Goal: Task Accomplishment & Management: Complete application form

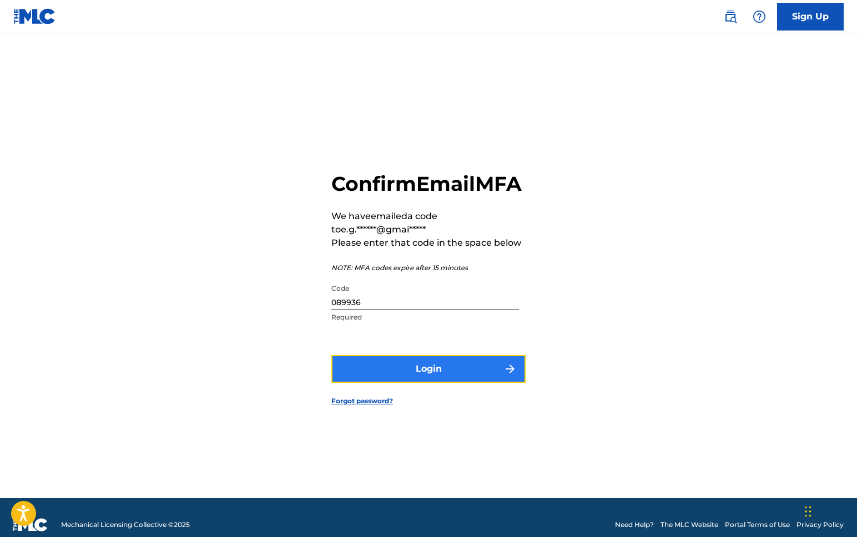
click at [456, 374] on button "Login" at bounding box center [428, 369] width 194 height 28
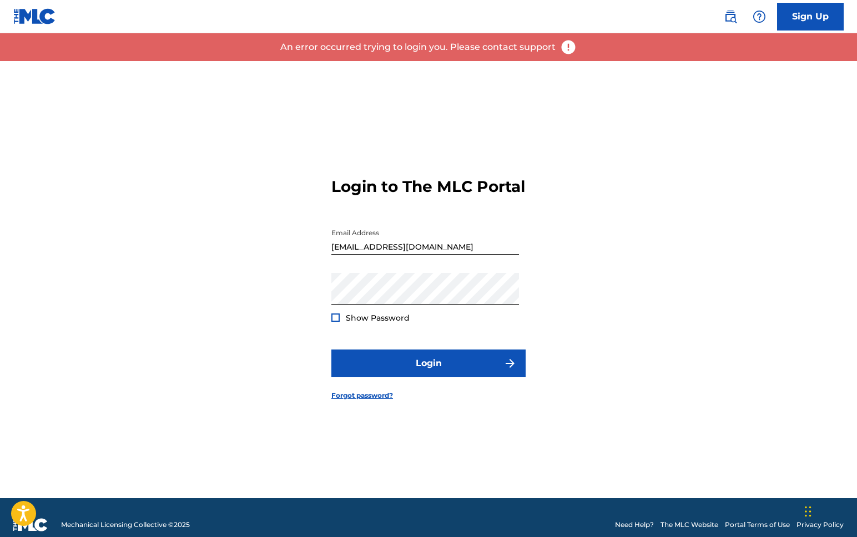
click at [569, 56] on div "An error occurred trying to login you. Please contact support" at bounding box center [428, 47] width 857 height 28
click at [564, 44] on img at bounding box center [568, 47] width 17 height 17
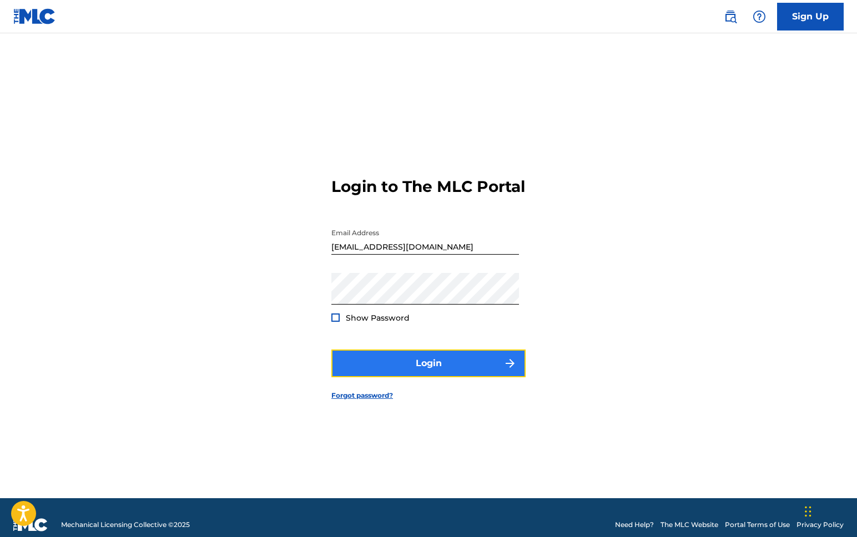
click at [435, 377] on button "Login" at bounding box center [428, 364] width 194 height 28
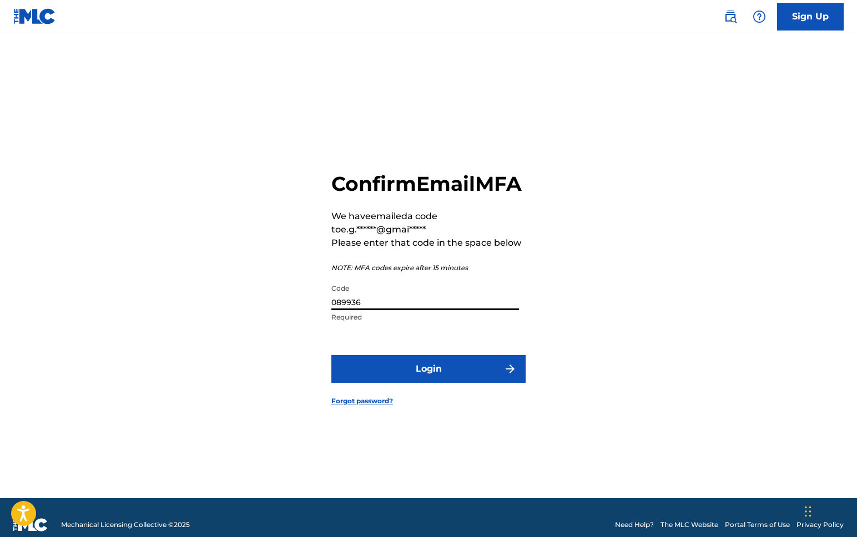
drag, startPoint x: 421, startPoint y: 317, endPoint x: 322, endPoint y: 316, distance: 98.8
click at [322, 316] on div "Confirm Email MFA We have emailed a code to e.g.******@gmai***** Please enter t…" at bounding box center [428, 279] width 777 height 437
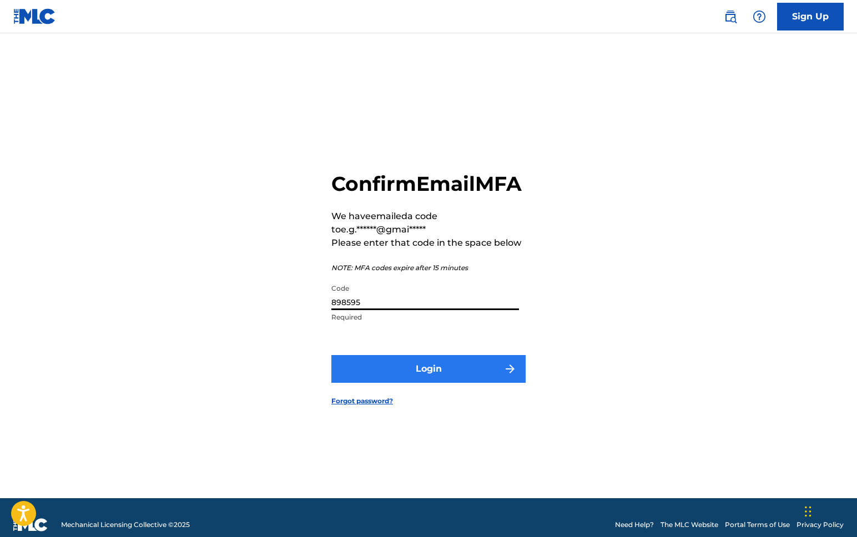
type input "898595"
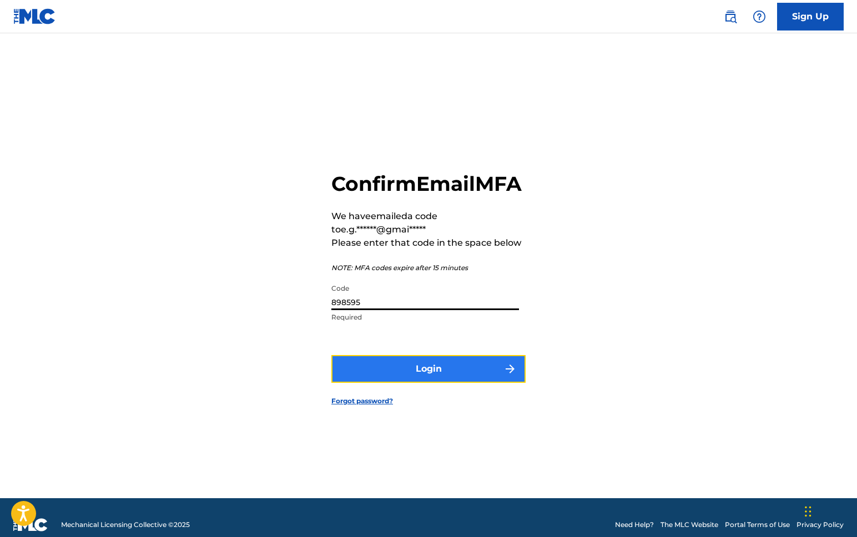
click at [448, 381] on button "Login" at bounding box center [428, 369] width 194 height 28
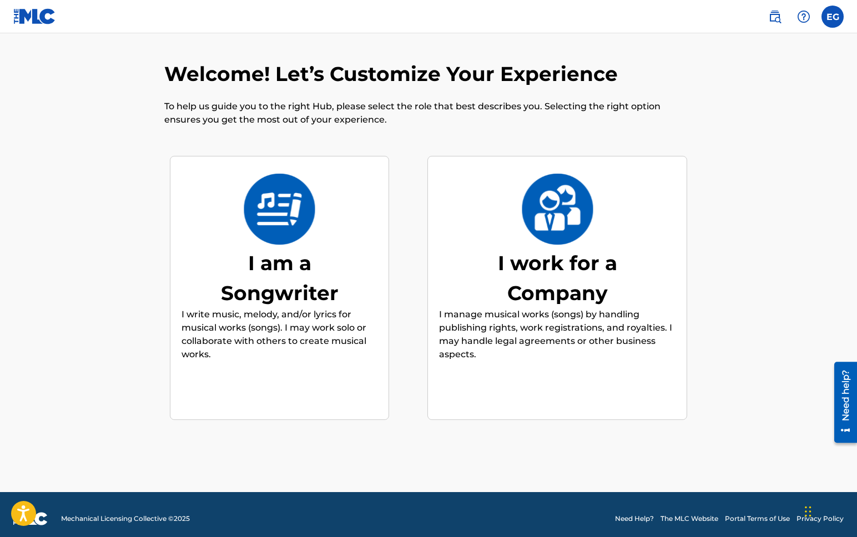
click at [293, 201] on img at bounding box center [279, 209] width 73 height 71
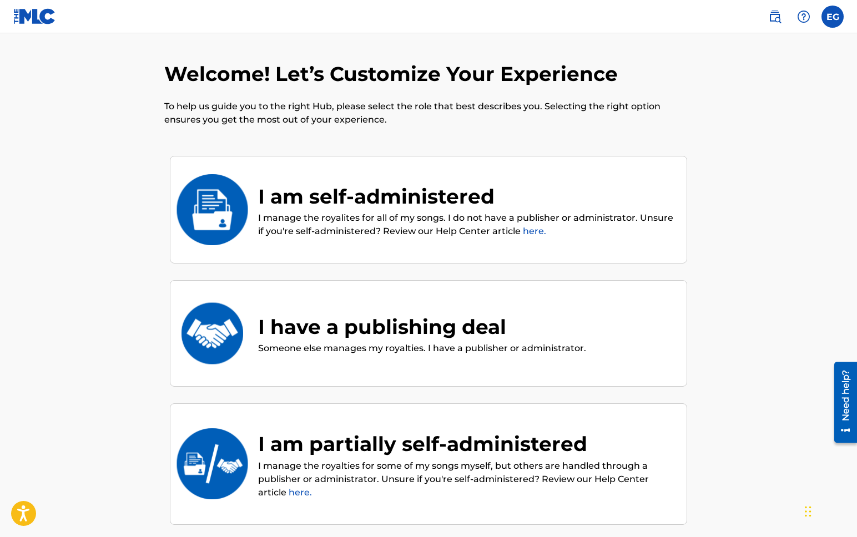
scroll to position [50, 0]
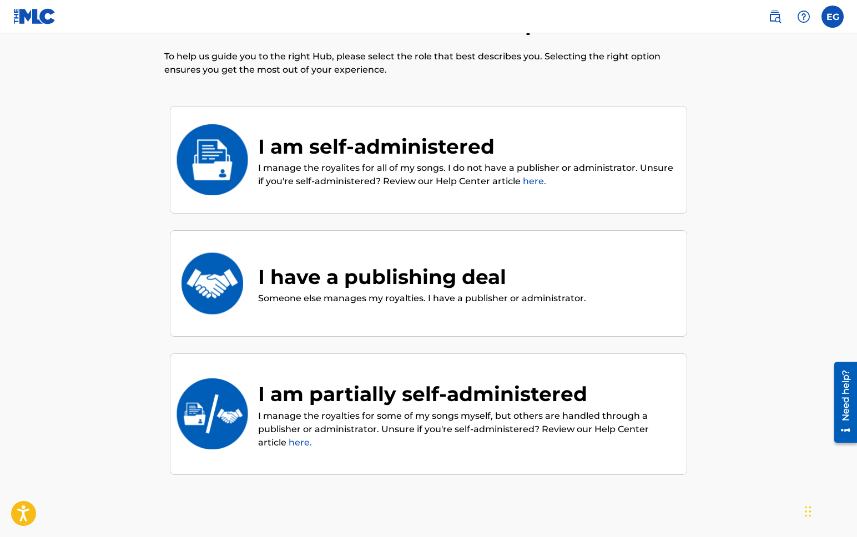
click at [324, 188] on p "I manage the royalites for all of my songs. I do not have a publisher or admini…" at bounding box center [466, 174] width 417 height 27
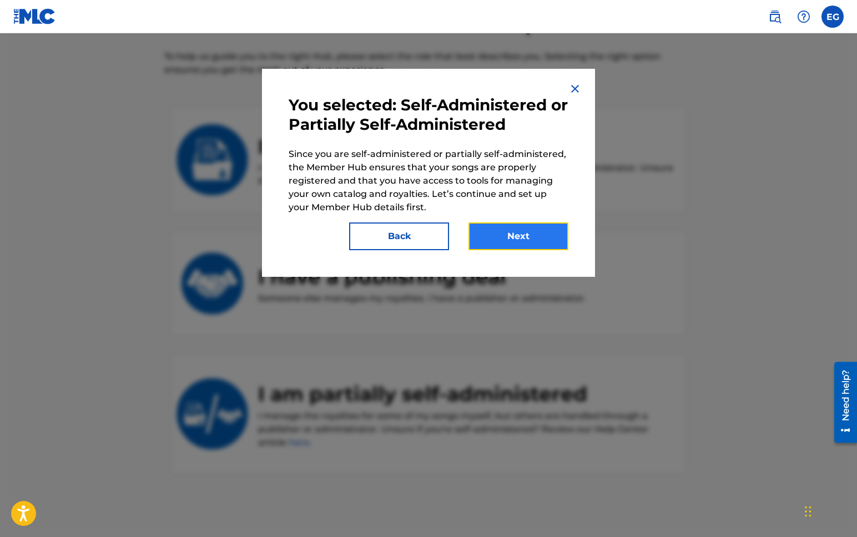
click at [494, 229] on button "Next" at bounding box center [518, 237] width 100 height 28
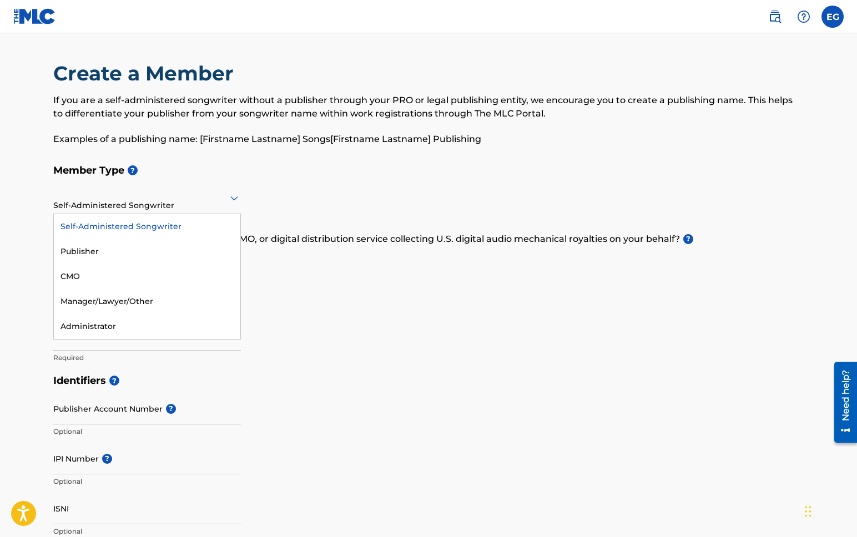
click at [186, 207] on div "Self-Administered Songwriter" at bounding box center [147, 197] width 188 height 27
click at [315, 359] on div "Member Type ? Administrator, 5 of 5. 5 results available. Use Up and Down to ch…" at bounding box center [428, 264] width 750 height 210
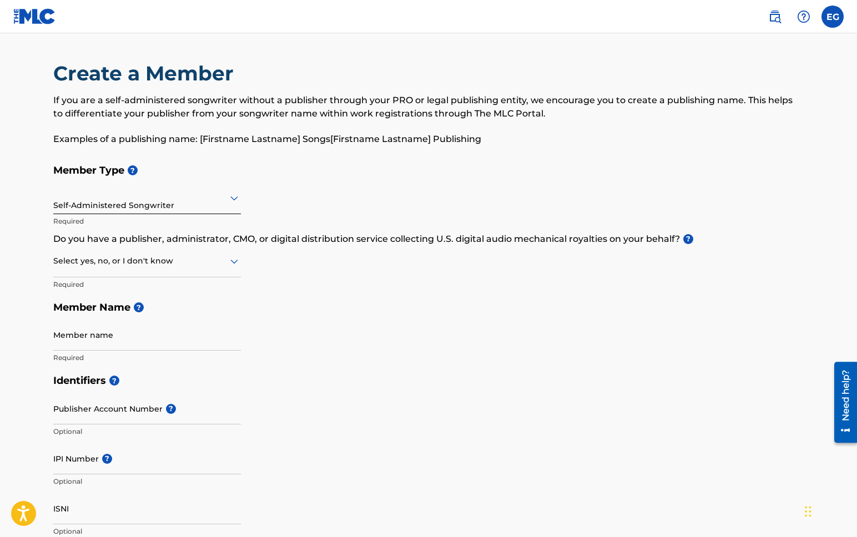
click at [229, 259] on icon at bounding box center [234, 261] width 13 height 13
click at [129, 316] on div "No" at bounding box center [147, 314] width 186 height 25
click at [185, 338] on input "Member name" at bounding box center [147, 335] width 188 height 32
type input "Emile Guthrie"
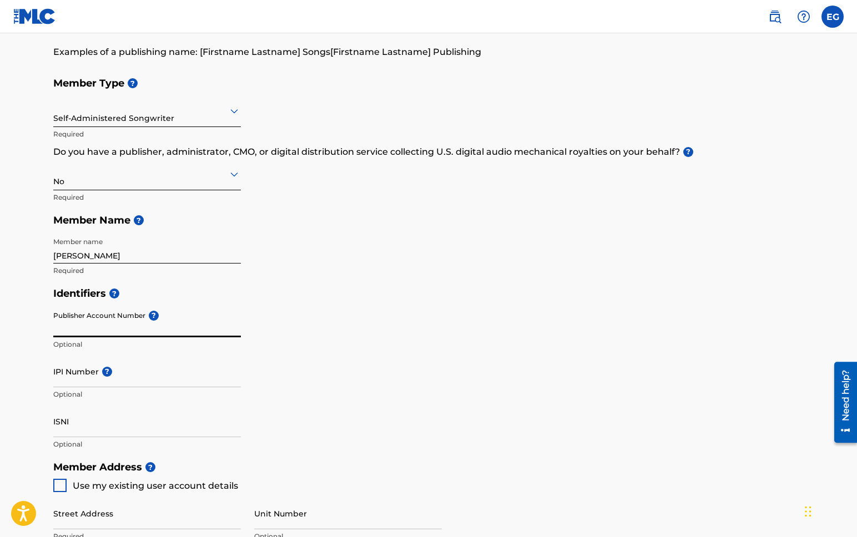
click at [127, 330] on input "Publisher Account Number ?" at bounding box center [147, 322] width 188 height 32
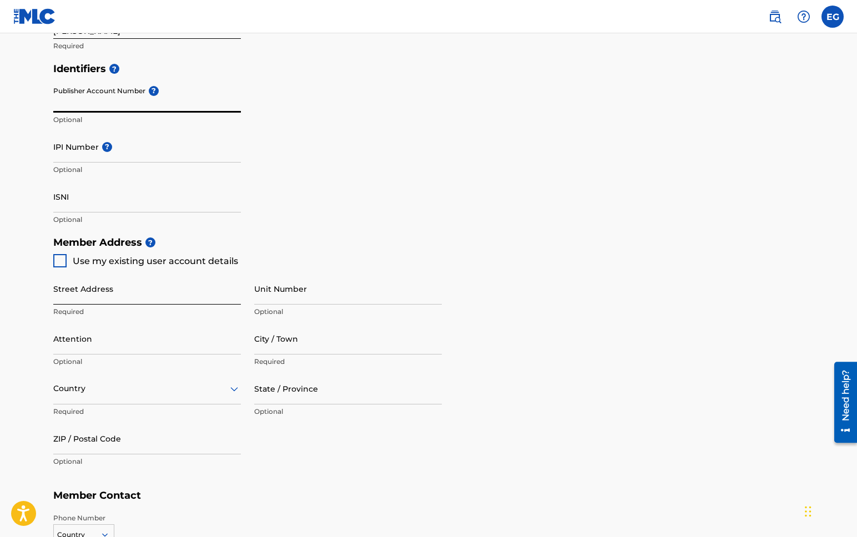
scroll to position [0, 0]
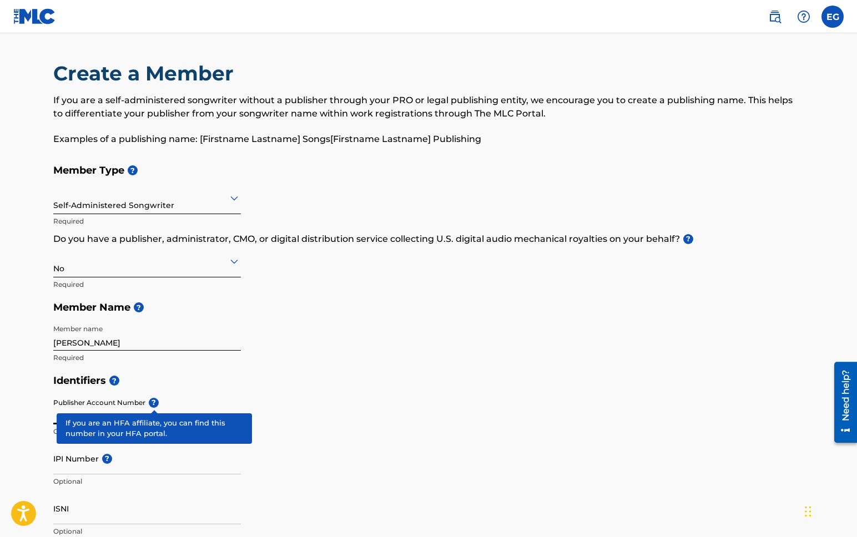
click at [154, 403] on div "Publisher Account Number ? Optional" at bounding box center [147, 418] width 188 height 50
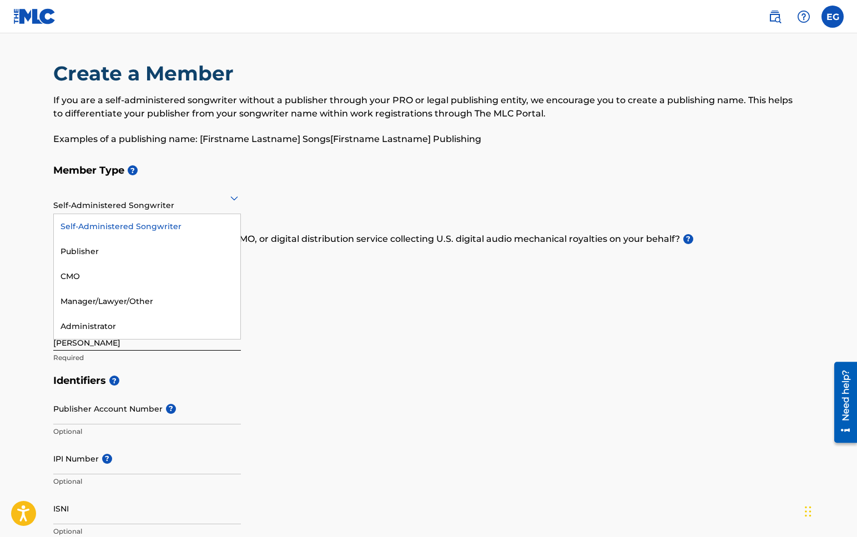
click at [97, 211] on div "Self-Administered Songwriter" at bounding box center [147, 197] width 188 height 27
click at [316, 326] on div "Member Type ? Administrator, 5 of 5. 5 results available. Use Up and Down to ch…" at bounding box center [428, 264] width 750 height 210
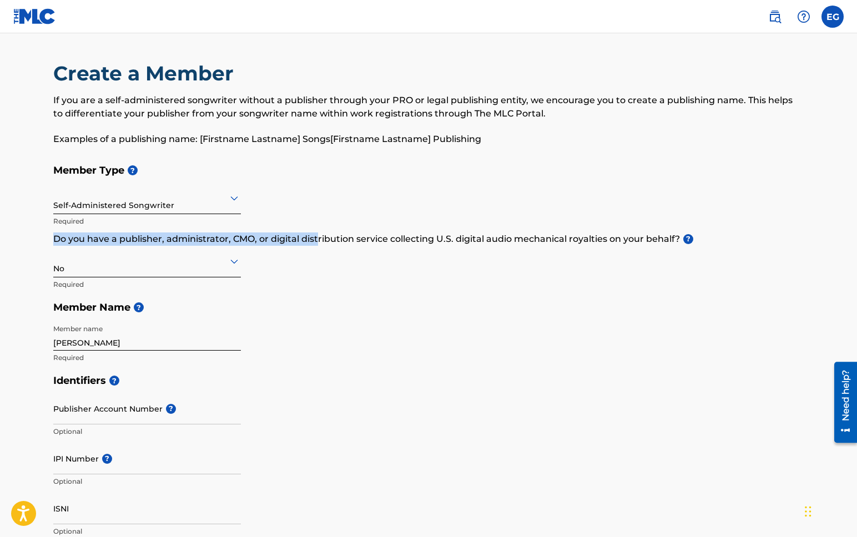
drag, startPoint x: 55, startPoint y: 238, endPoint x: 316, endPoint y: 240, distance: 260.8
click at [316, 240] on p "Do you have a publisher, administrator, CMO, or digital distribution service co…" at bounding box center [428, 239] width 750 height 13
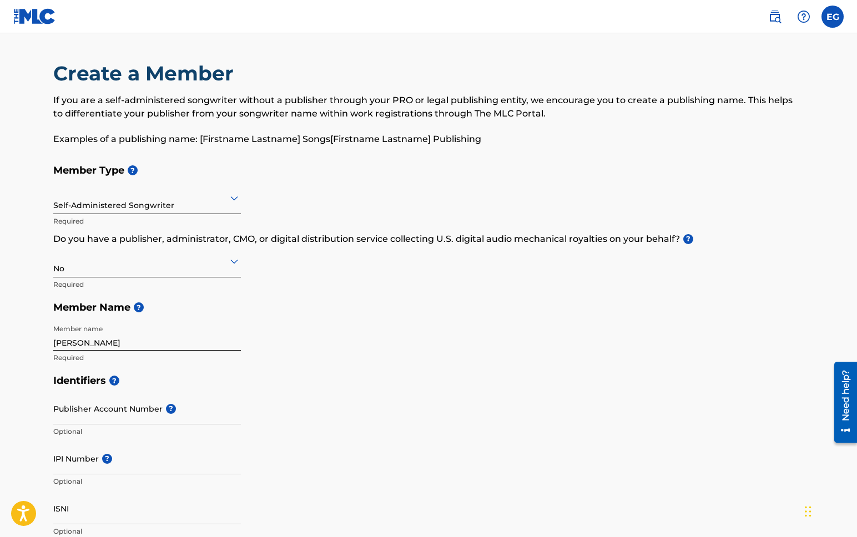
click at [315, 290] on div "Member Type ? Self-Administered Songwriter Required Do you have a publisher, ad…" at bounding box center [428, 264] width 750 height 210
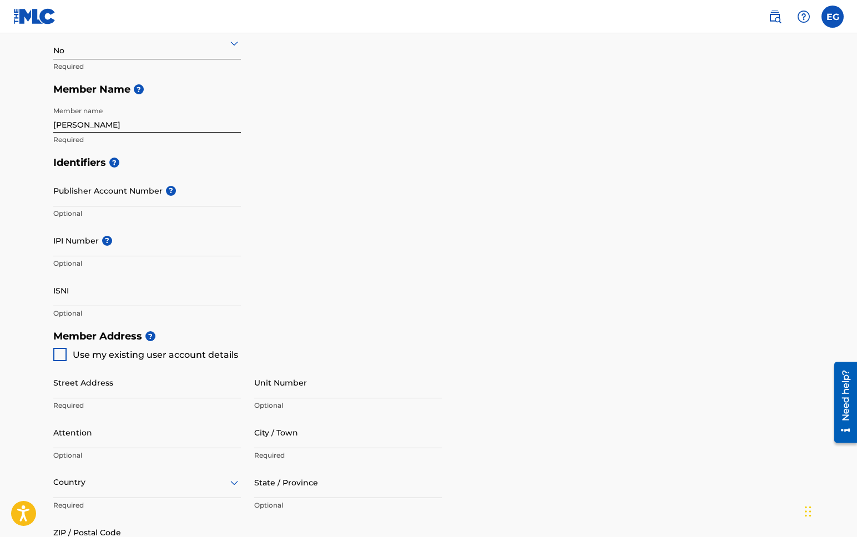
scroll to position [233, 0]
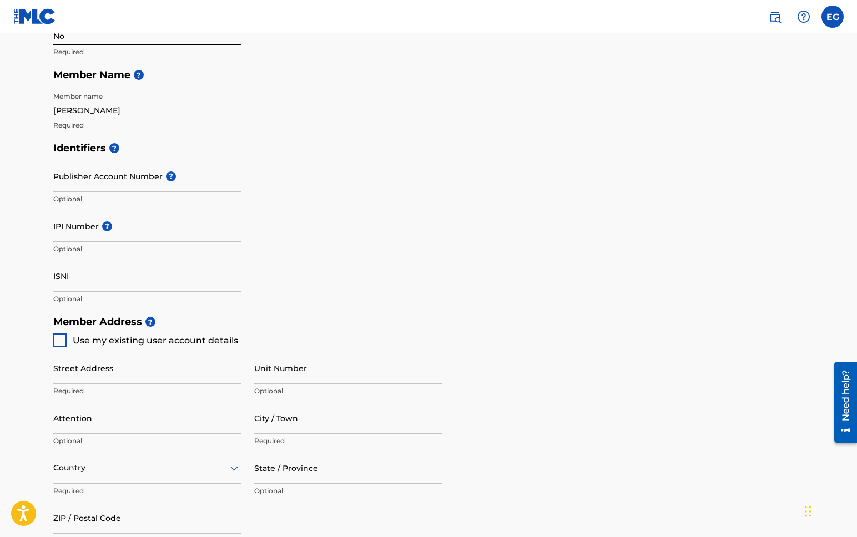
click at [61, 342] on div at bounding box center [59, 339] width 13 height 13
type input "1168 Forest Hill Rd."
type input "Woodland Park"
type input "80863"
type input "719"
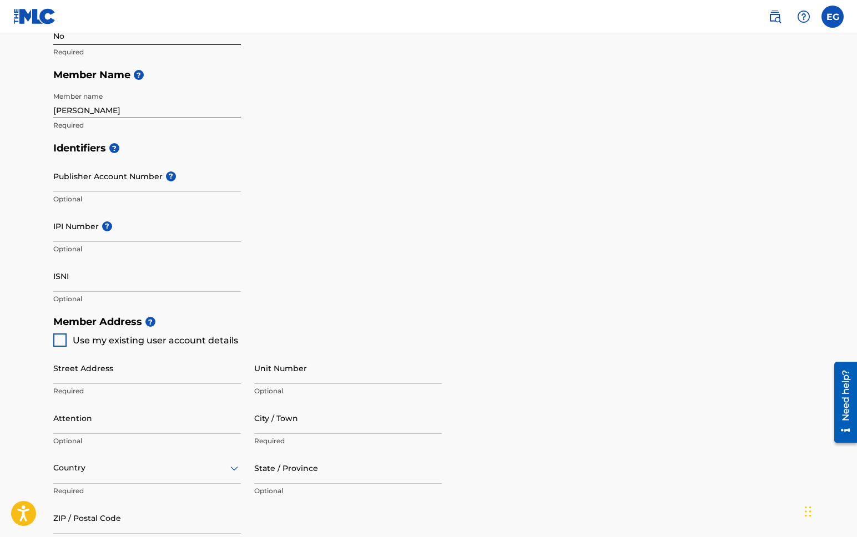
type input "8200402"
type input "[EMAIL_ADDRESS][DOMAIN_NAME]"
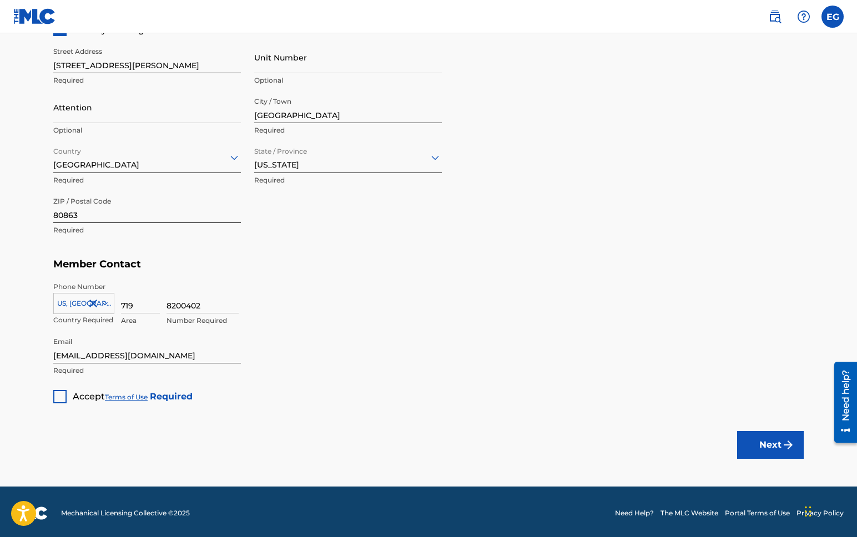
scroll to position [545, 0]
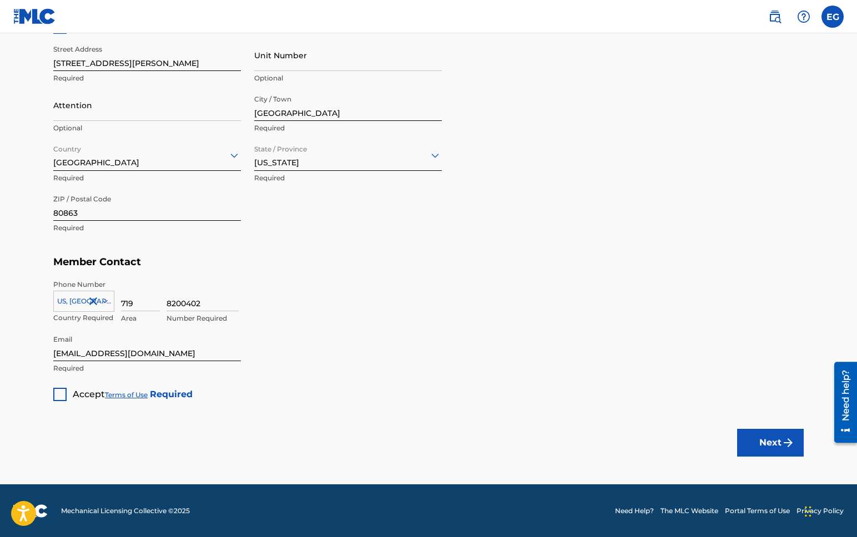
drag, startPoint x: 57, startPoint y: 394, endPoint x: 50, endPoint y: 398, distance: 8.2
click at [57, 393] on div at bounding box center [59, 394] width 13 height 13
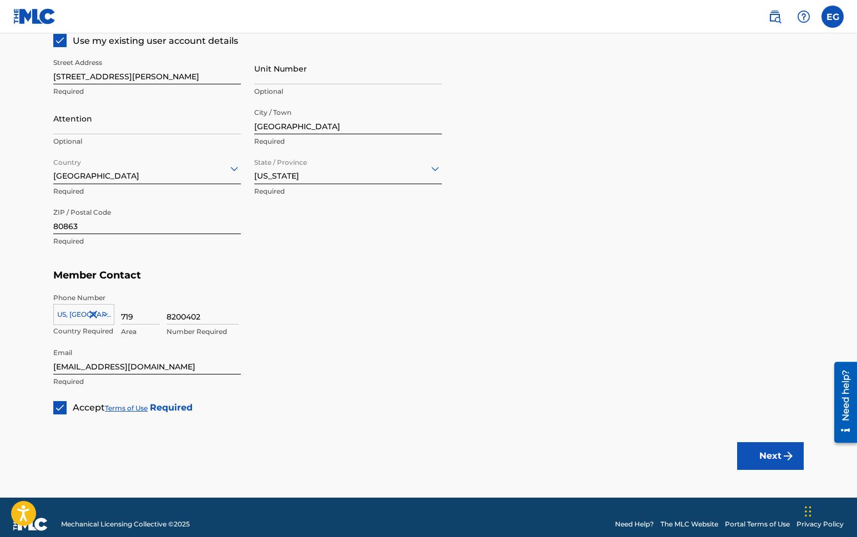
scroll to position [525, 0]
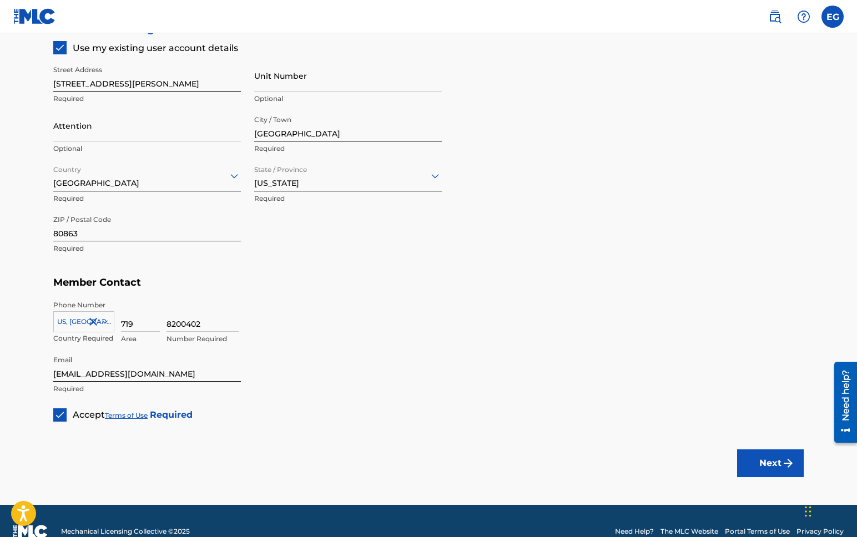
click at [754, 448] on div "Next" at bounding box center [770, 463] width 67 height 83
click at [764, 463] on button "Next" at bounding box center [770, 463] width 67 height 28
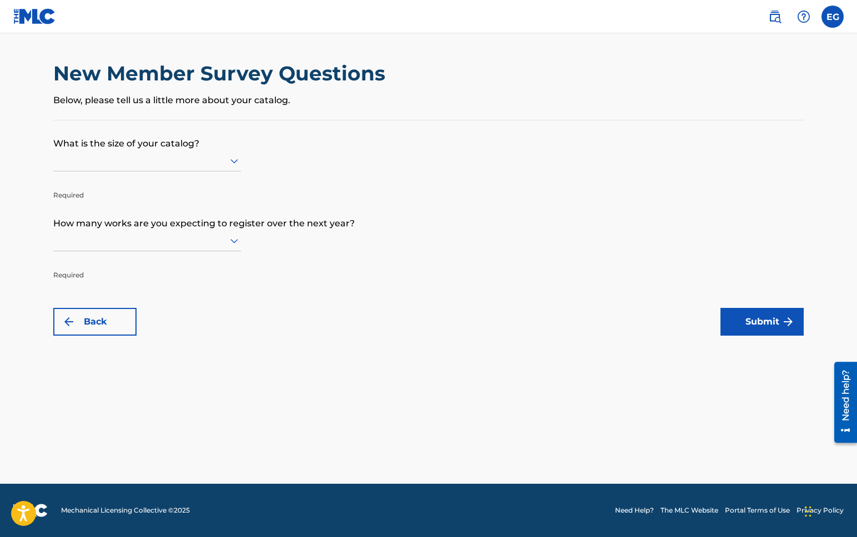
click at [219, 158] on div at bounding box center [147, 161] width 188 height 14
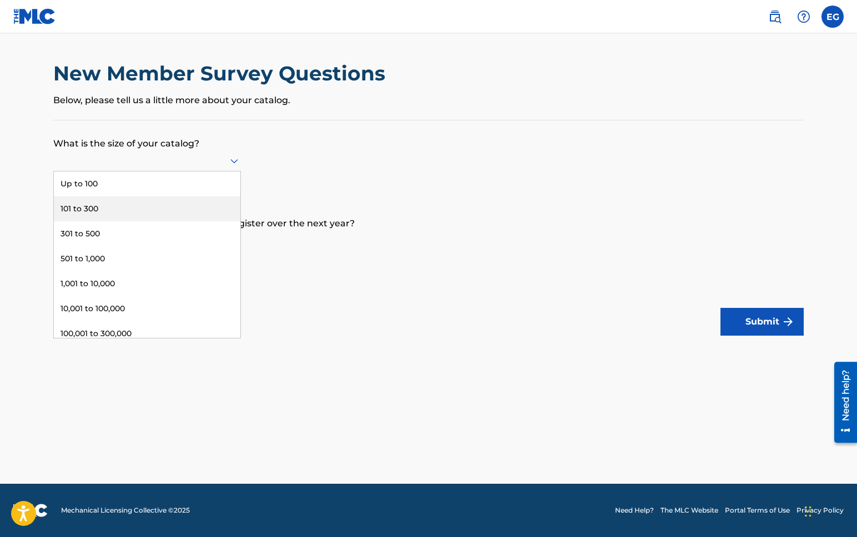
click at [309, 176] on form "What is the size of your catalog? 101 to 300, 2 of 9. 9 results available. Use …" at bounding box center [428, 227] width 750 height 215
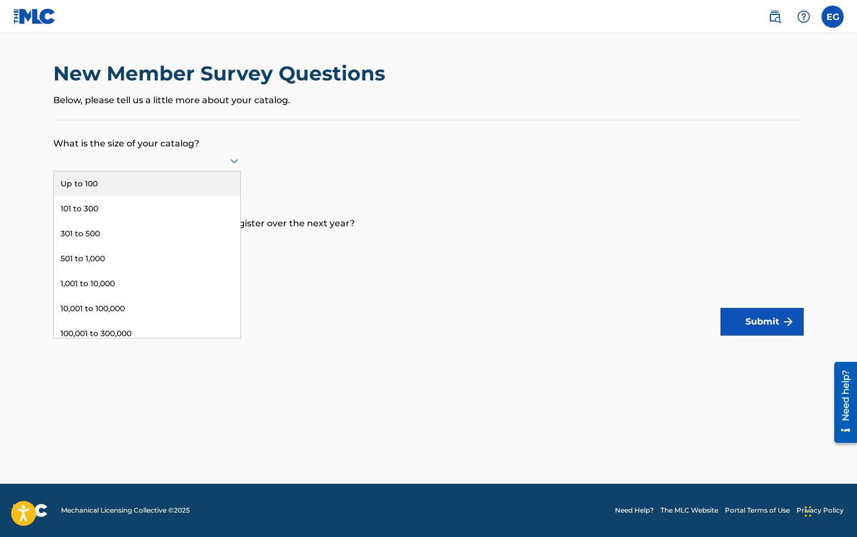
click at [225, 164] on div at bounding box center [147, 161] width 188 height 14
click at [139, 181] on div "Up to 100" at bounding box center [147, 183] width 186 height 25
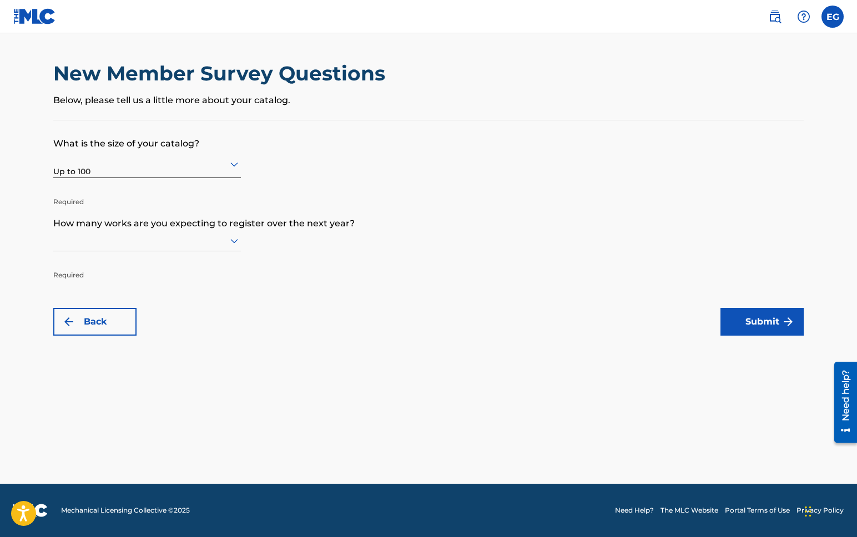
click at [161, 242] on div at bounding box center [147, 241] width 188 height 14
click at [165, 258] on div "Up to 100" at bounding box center [147, 263] width 186 height 25
click at [759, 326] on button "Submit" at bounding box center [761, 322] width 83 height 28
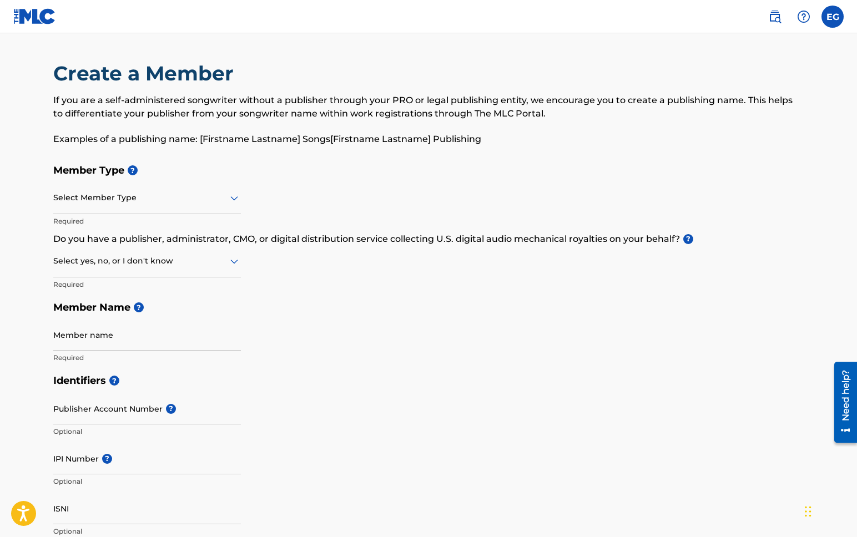
click at [184, 191] on div at bounding box center [147, 198] width 188 height 14
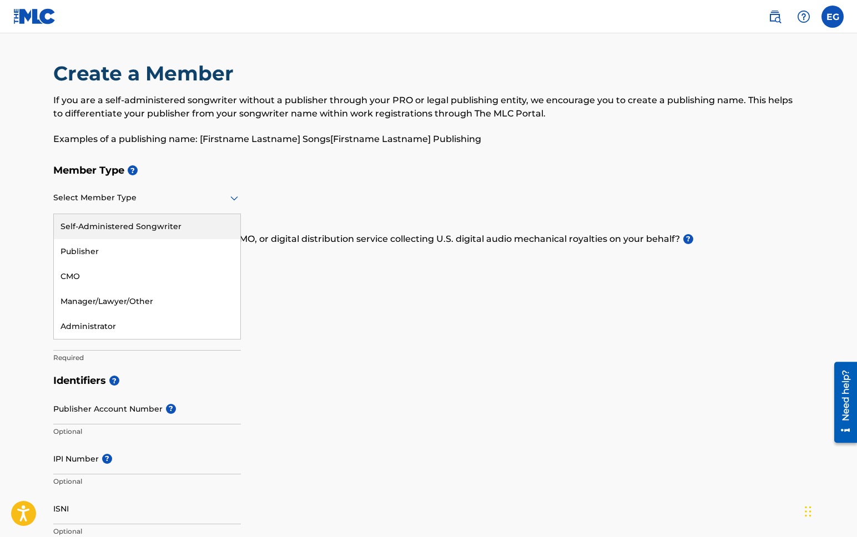
click at [173, 225] on div "Self-Administered Songwriter" at bounding box center [147, 226] width 186 height 25
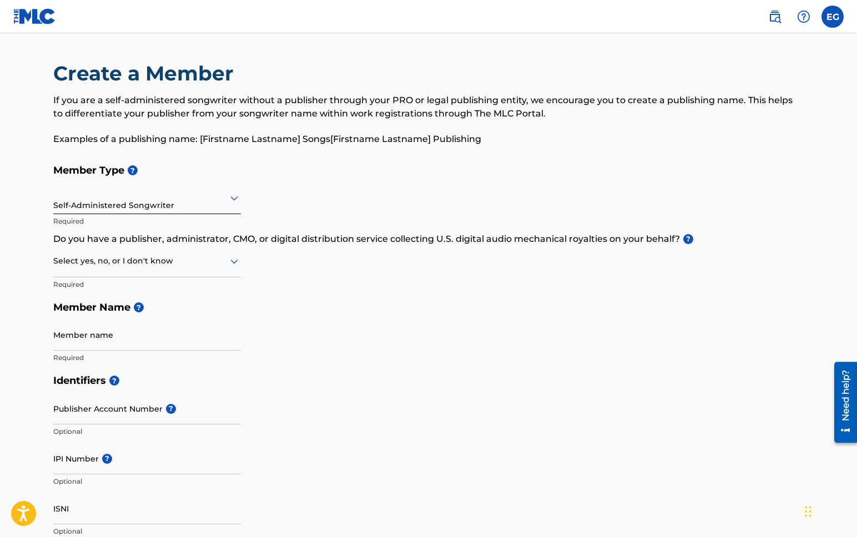
click at [181, 270] on div "Select yes, no, or I don't know" at bounding box center [147, 262] width 188 height 32
click at [137, 314] on div "No" at bounding box center [147, 314] width 186 height 25
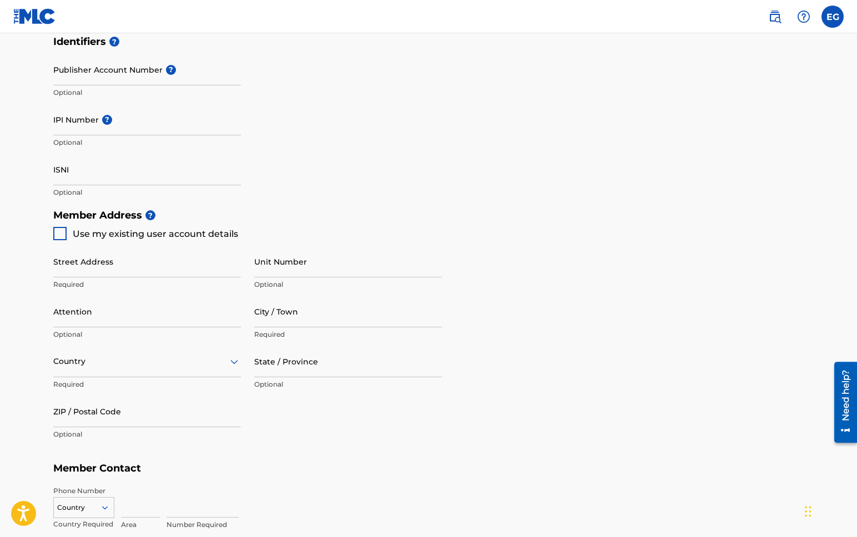
scroll to position [498, 0]
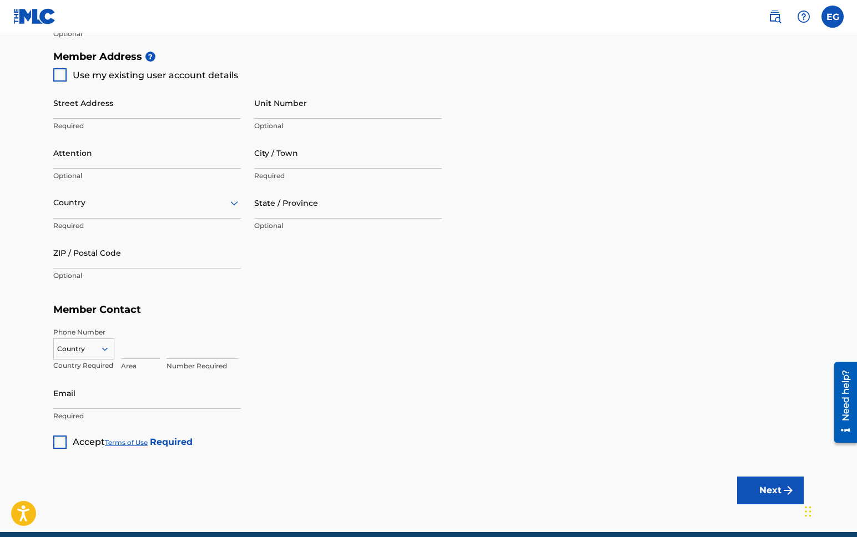
click at [57, 74] on div at bounding box center [59, 74] width 13 height 13
type input "1168 Forest Hill Rd."
type input "Woodland Park"
type input "80863"
type input "719"
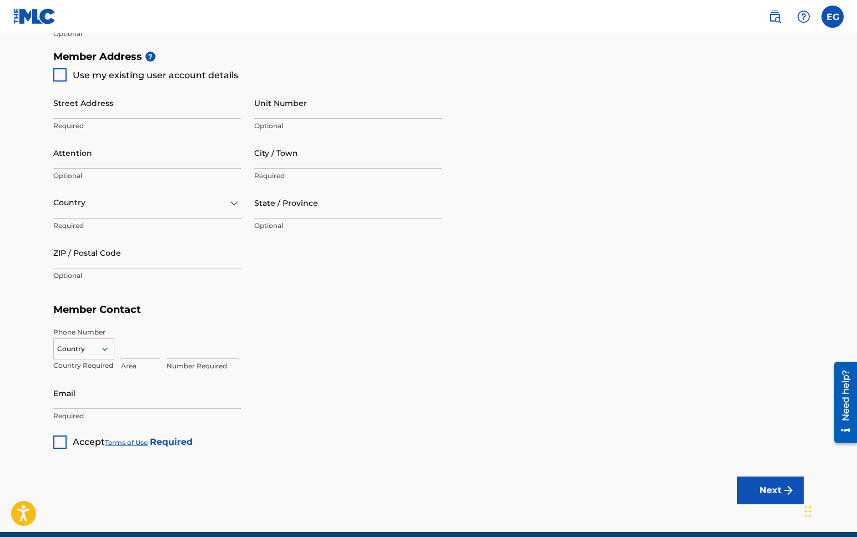
type input "8200402"
type input "[EMAIL_ADDRESS][DOMAIN_NAME]"
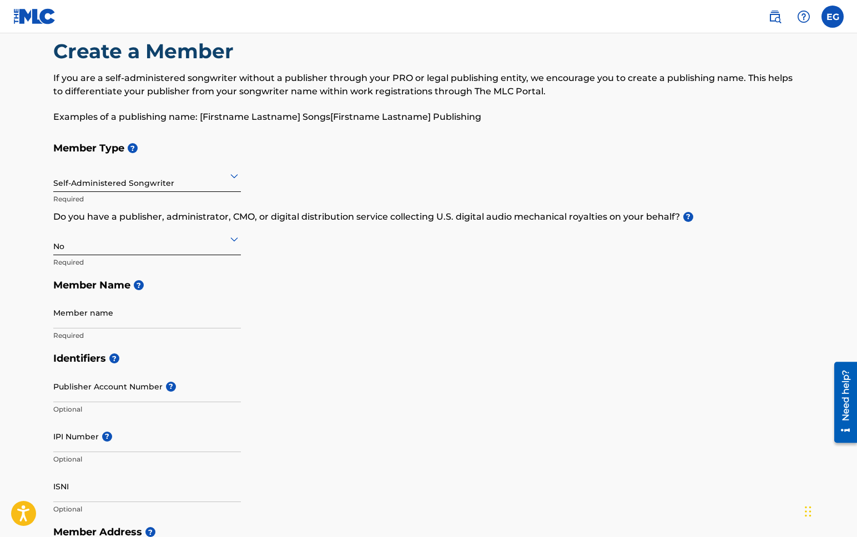
scroll to position [0, 0]
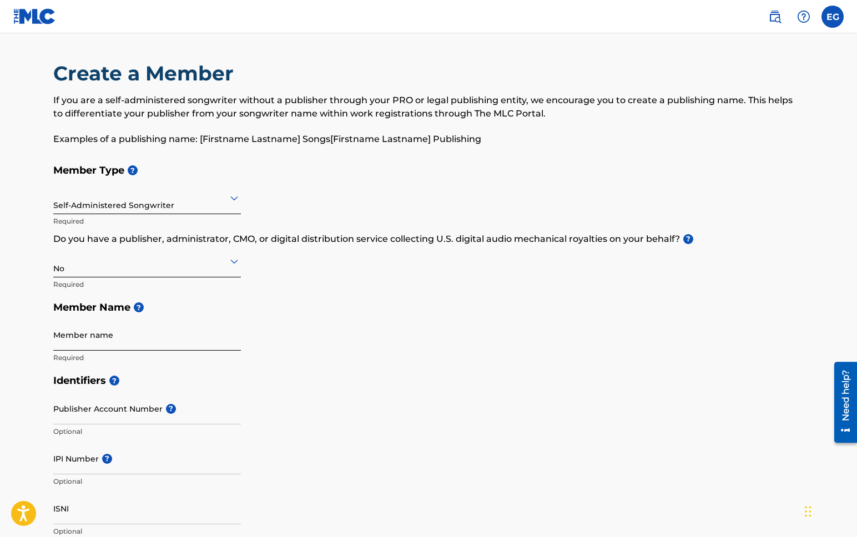
click at [107, 333] on input "Member name" at bounding box center [147, 335] width 188 height 32
type input "Emile Guthrie"
click at [354, 334] on div "Member Type ? Self-Administered Songwriter Required Do you have a publisher, ad…" at bounding box center [428, 264] width 750 height 210
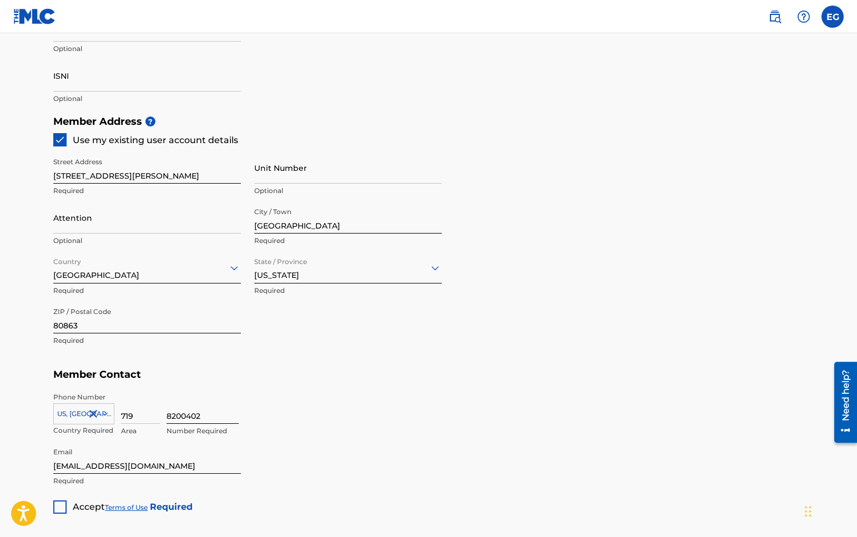
scroll to position [462, 0]
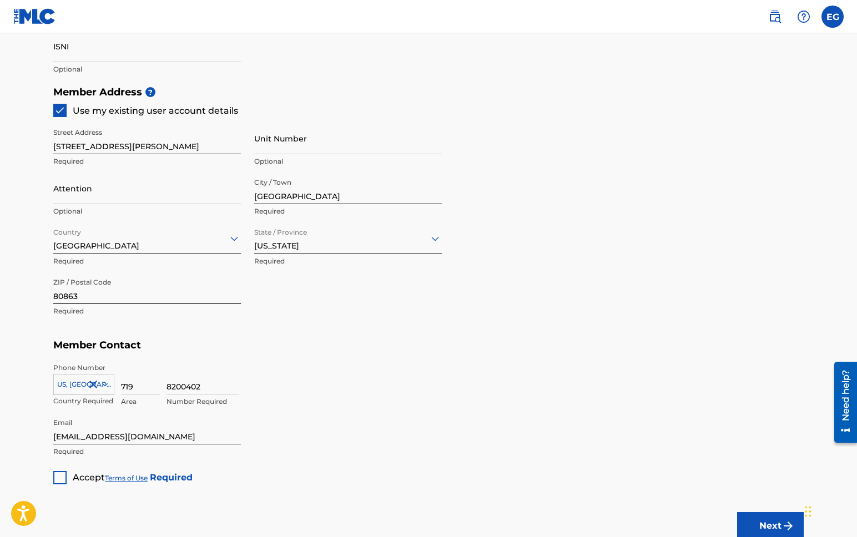
drag, startPoint x: 62, startPoint y: 475, endPoint x: 109, endPoint y: 476, distance: 47.7
click at [62, 475] on div at bounding box center [59, 477] width 13 height 13
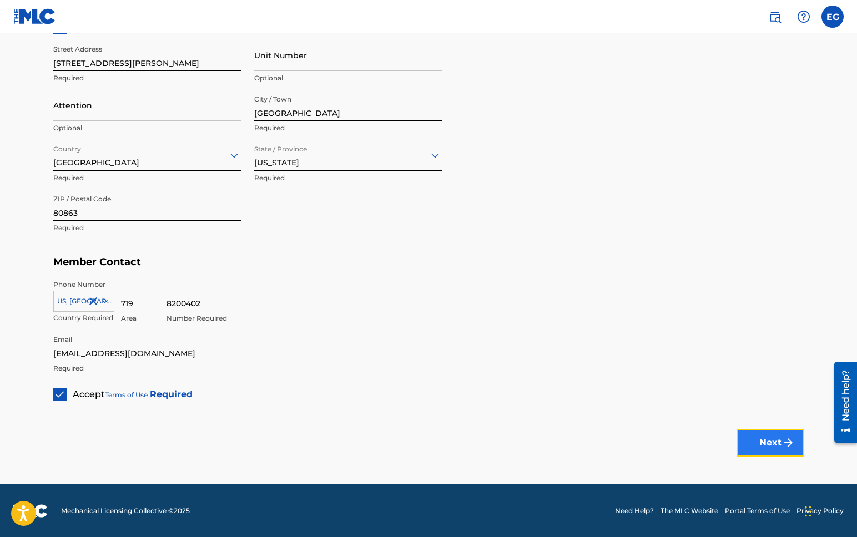
click at [770, 444] on button "Next" at bounding box center [770, 443] width 67 height 28
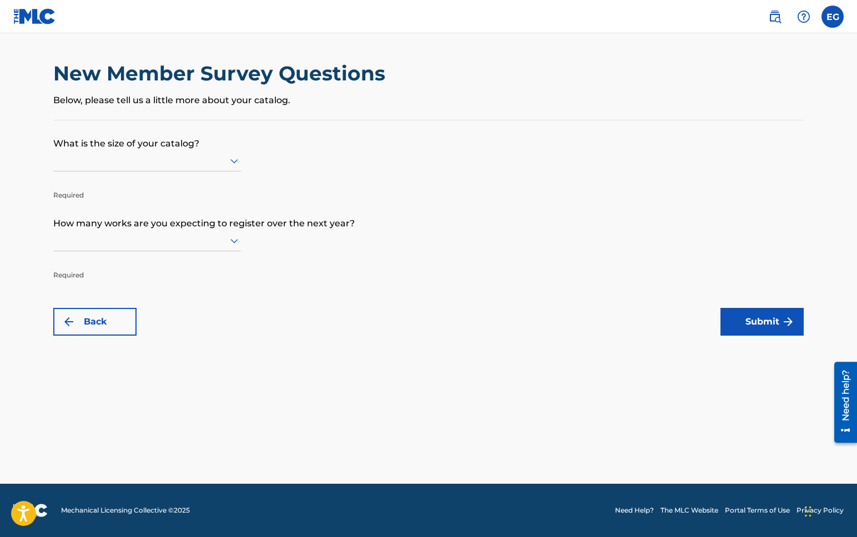
click at [209, 157] on div at bounding box center [147, 161] width 188 height 14
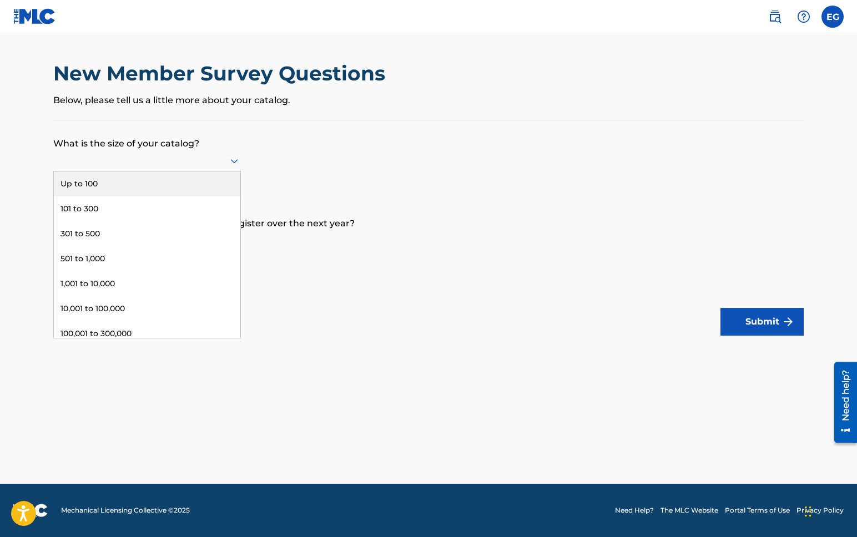
click at [155, 193] on div "Up to 100" at bounding box center [147, 183] width 186 height 25
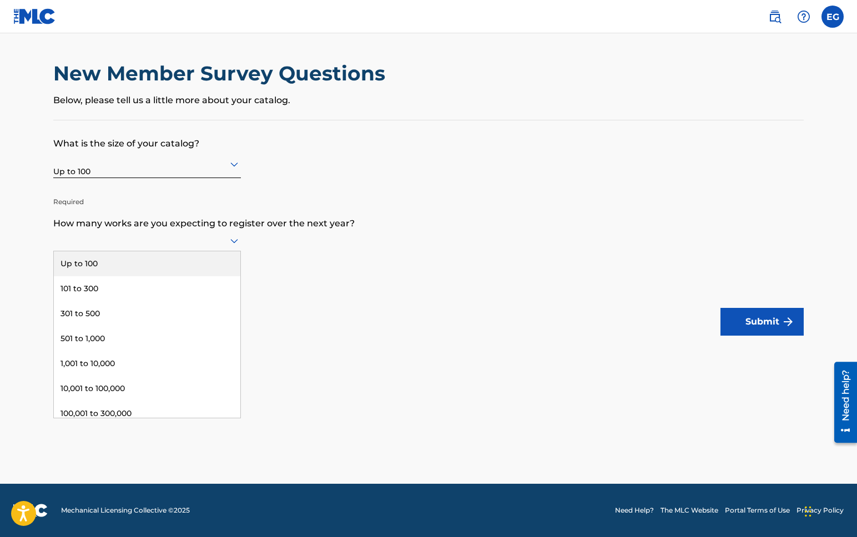
click at [144, 244] on div at bounding box center [147, 241] width 188 height 14
click at [145, 260] on div "Up to 100" at bounding box center [147, 263] width 186 height 25
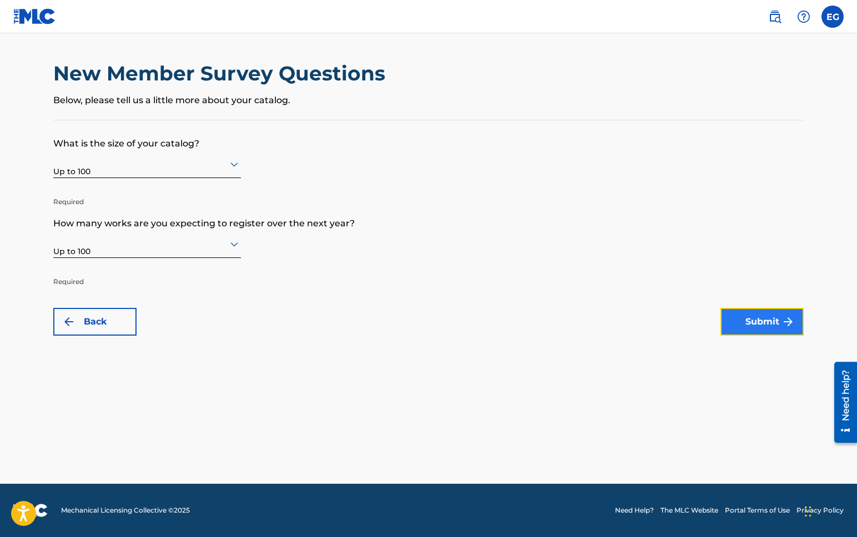
click at [781, 328] on img "submit" at bounding box center [787, 321] width 13 height 13
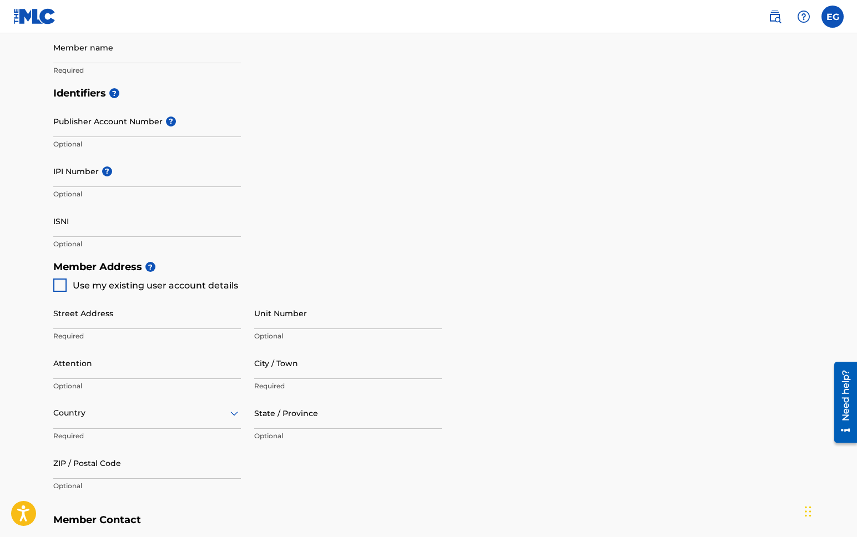
scroll to position [316, 0]
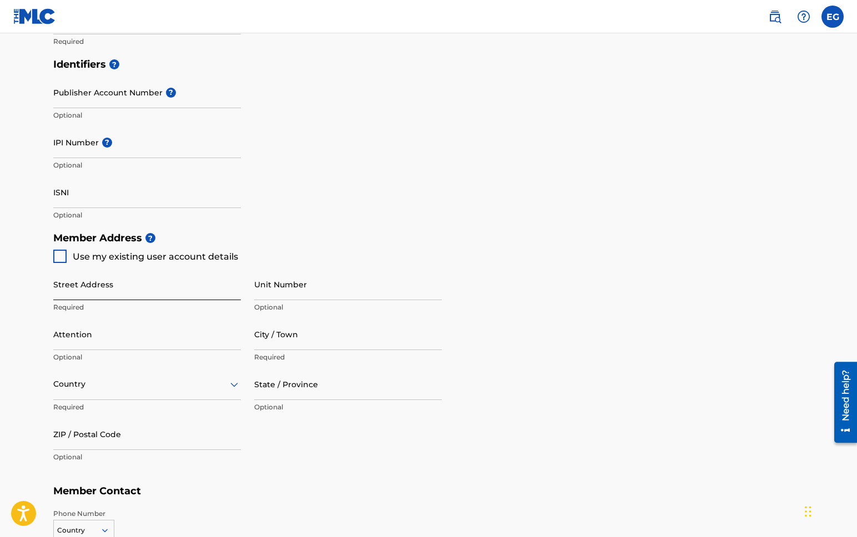
click at [73, 281] on input "Street Address" at bounding box center [147, 285] width 188 height 32
type input "1168 Forest Hill Rd."
drag, startPoint x: 242, startPoint y: 287, endPoint x: 261, endPoint y: 288, distance: 18.9
click at [246, 287] on div "Street Address 1168 Forest Hill Rd. Required Unit Number Optional Attention Opt…" at bounding box center [247, 368] width 388 height 211
click at [285, 289] on input "Unit Number" at bounding box center [348, 285] width 188 height 32
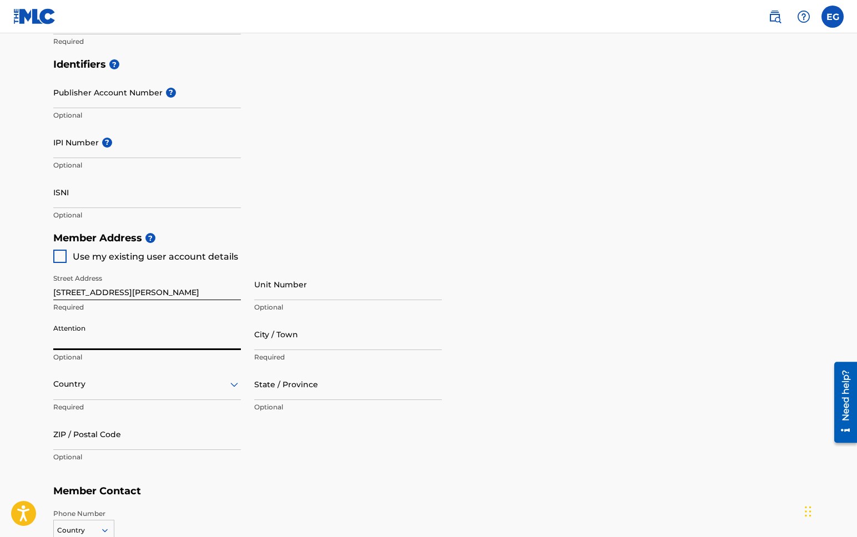
click at [179, 327] on input "Attention" at bounding box center [147, 335] width 188 height 32
drag, startPoint x: 301, startPoint y: 342, endPoint x: 299, endPoint y: 351, distance: 9.0
click at [303, 346] on input "City / Town" at bounding box center [348, 335] width 188 height 32
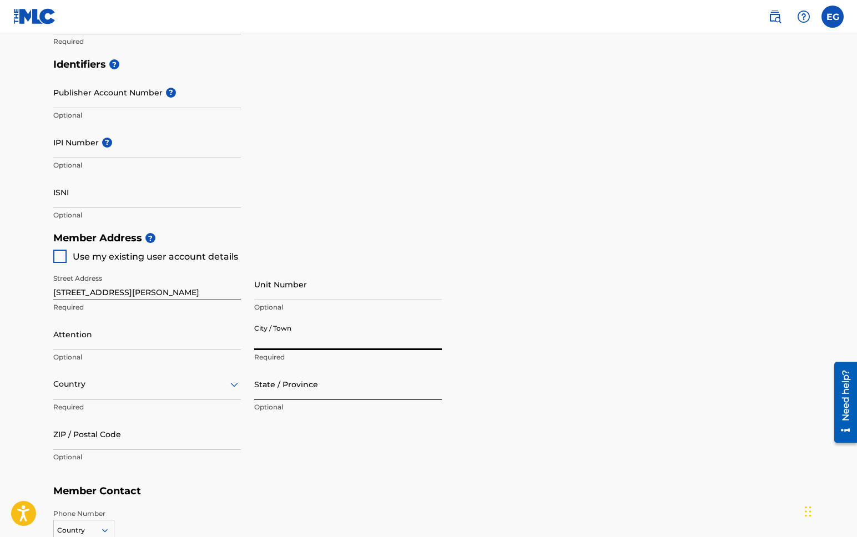
type input "Woodland Park"
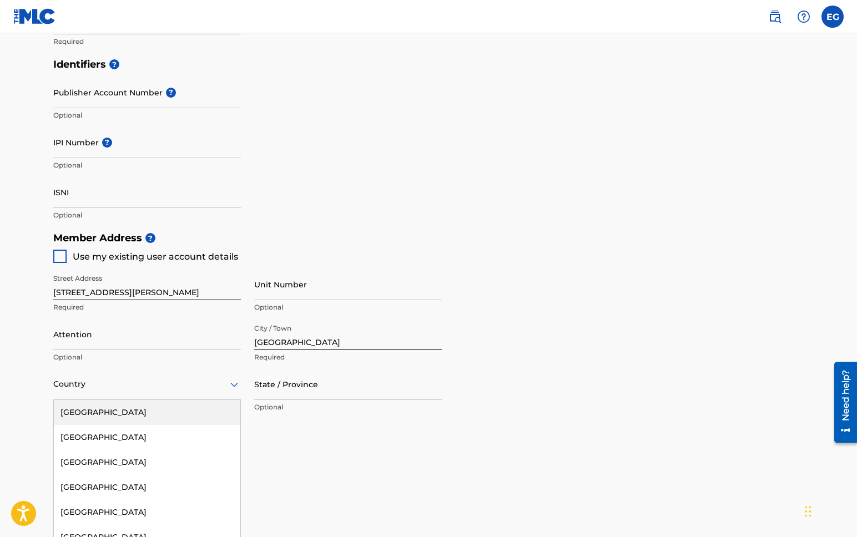
scroll to position [346, 0]
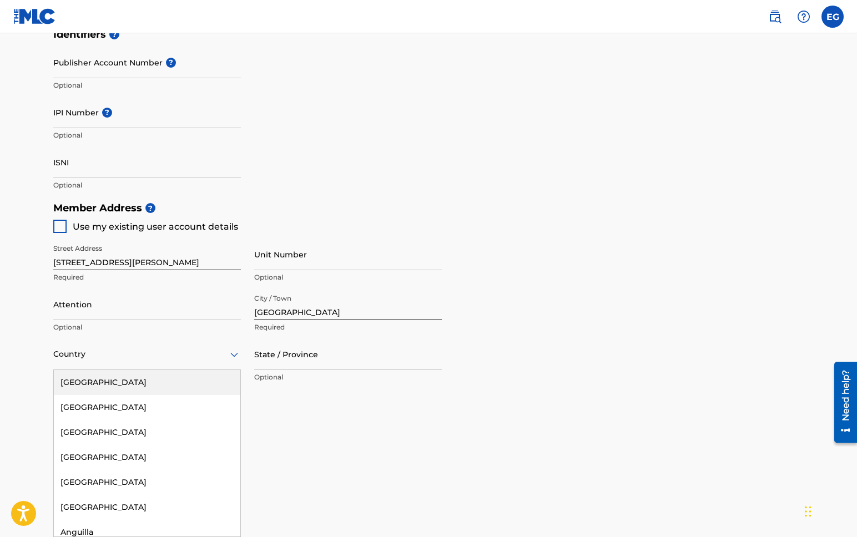
click at [164, 370] on div "United States, 1 of 223. 223 results available. Use Up and Down to choose optio…" at bounding box center [147, 354] width 188 height 32
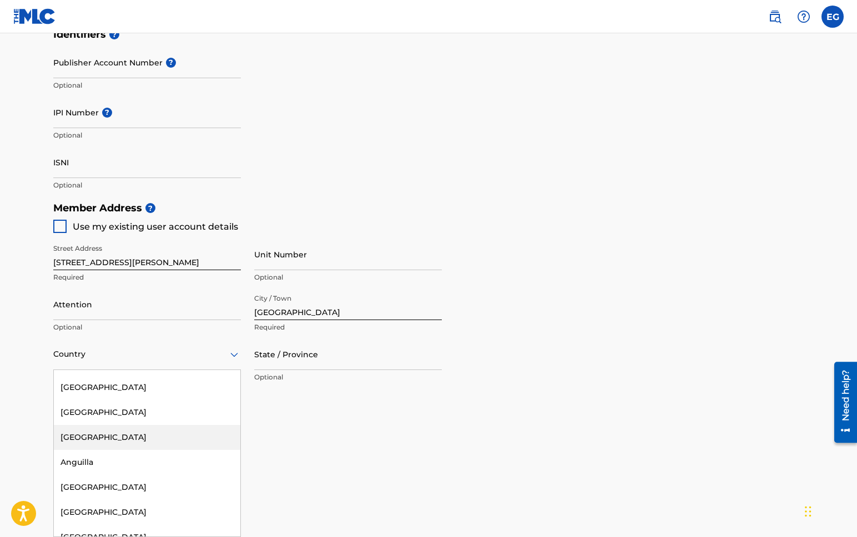
scroll to position [0, 0]
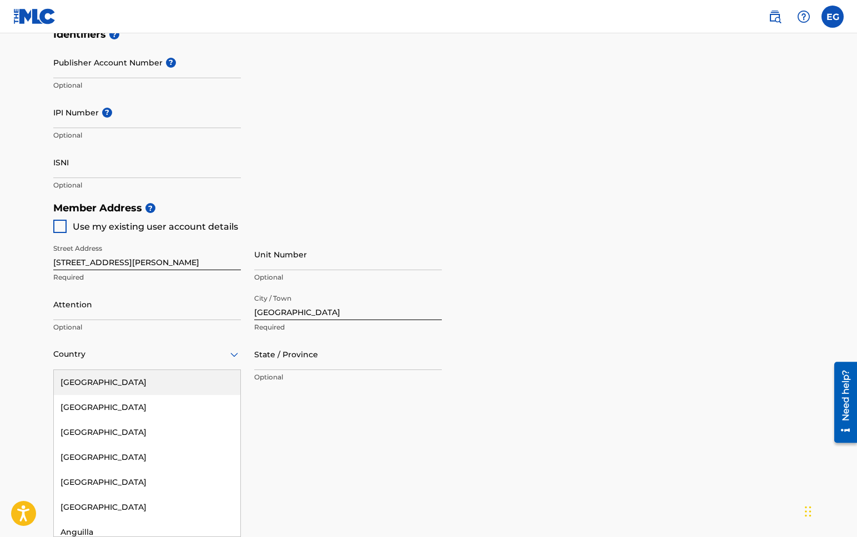
click at [128, 387] on div "United States" at bounding box center [147, 382] width 186 height 25
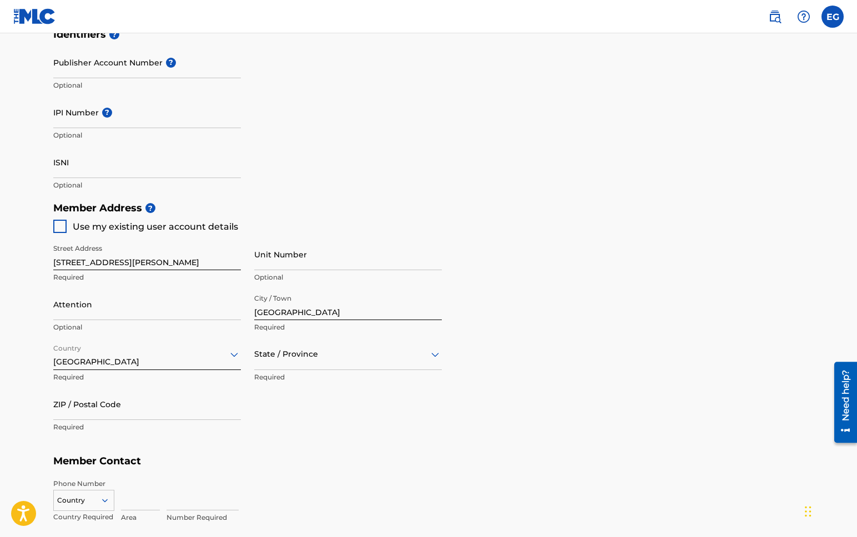
click at [312, 343] on div "State / Province" at bounding box center [348, 354] width 188 height 32
click at [294, 524] on div "Colorado" at bounding box center [348, 530] width 186 height 25
click at [130, 405] on input "ZIP / Postal Code" at bounding box center [147, 404] width 188 height 32
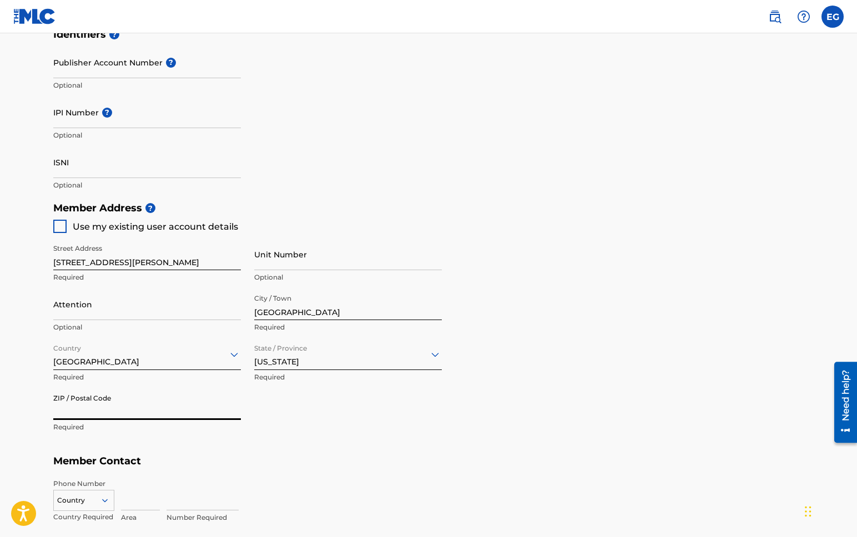
type input "80863"
click at [135, 499] on input at bounding box center [140, 495] width 39 height 32
type input "719"
click at [186, 505] on input at bounding box center [202, 495] width 72 height 32
type input "8200402"
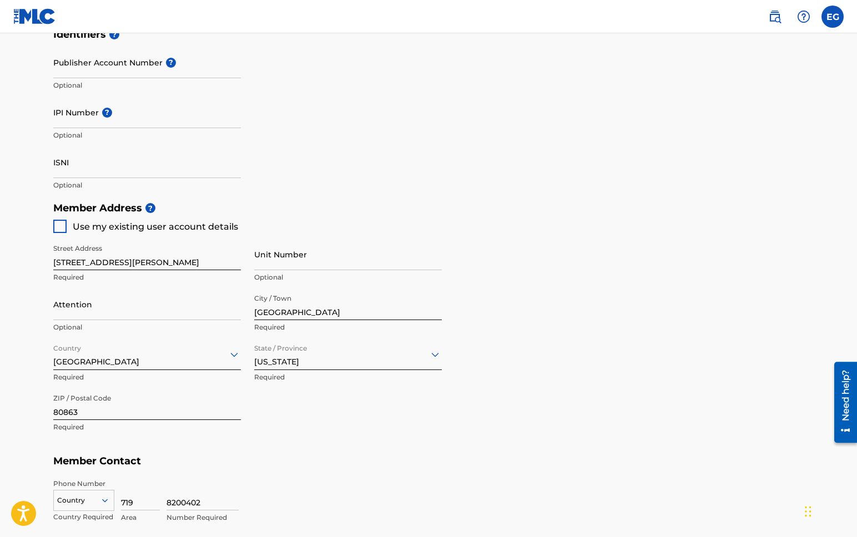
click at [73, 504] on div "Country" at bounding box center [83, 498] width 61 height 17
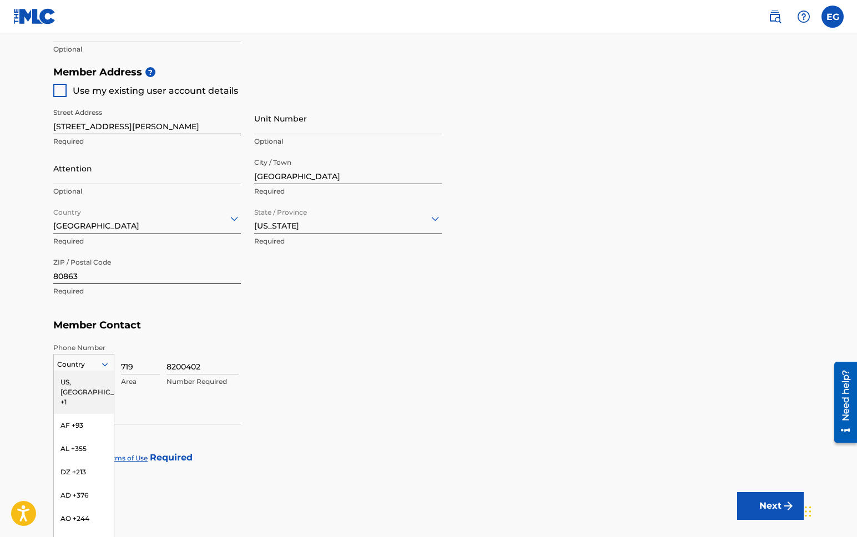
click at [83, 375] on div "US, CA +1" at bounding box center [84, 392] width 60 height 43
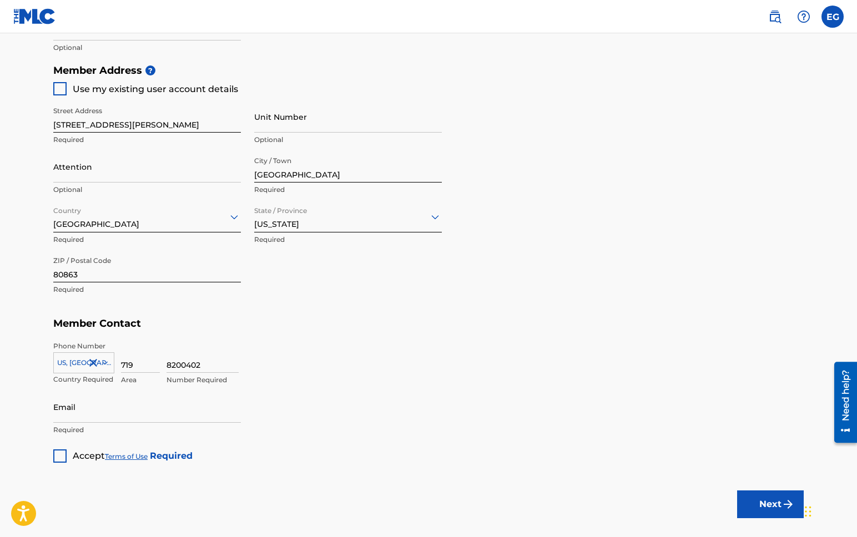
scroll to position [484, 0]
click at [58, 456] on div at bounding box center [59, 455] width 13 height 13
click at [82, 417] on input "Email" at bounding box center [147, 407] width 188 height 32
type input "[EMAIL_ADDRESS][DOMAIN_NAME]"
drag, startPoint x: 296, startPoint y: 427, endPoint x: 327, endPoint y: 408, distance: 36.4
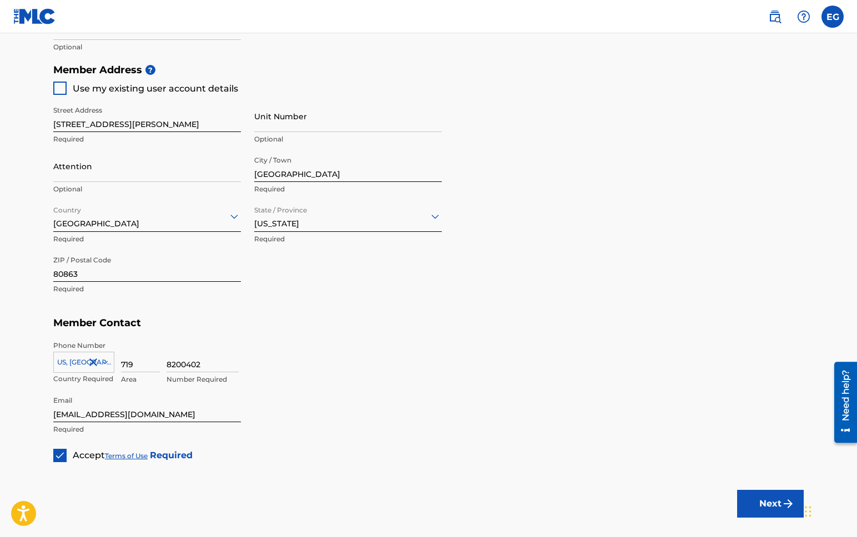
click at [296, 427] on div "Member Type ? Select Member Type Required Do you have a publisher, administrato…" at bounding box center [428, 68] width 750 height 788
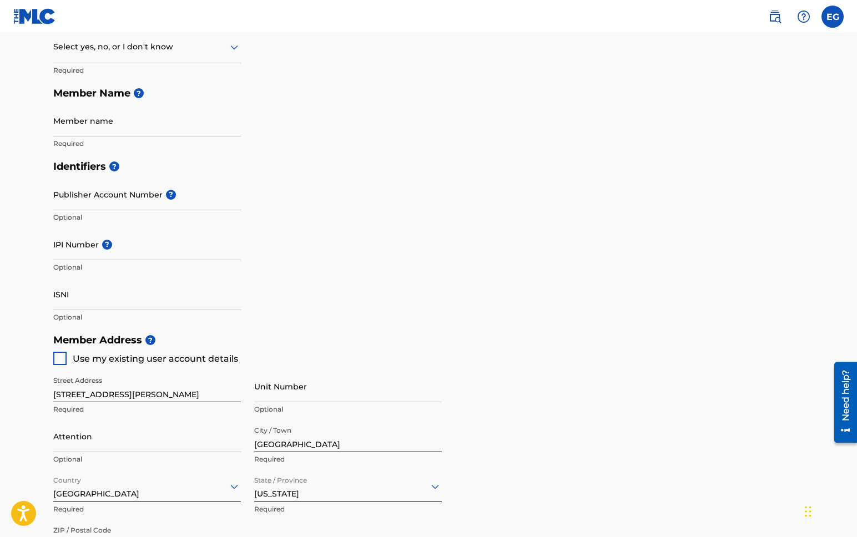
scroll to position [207, 0]
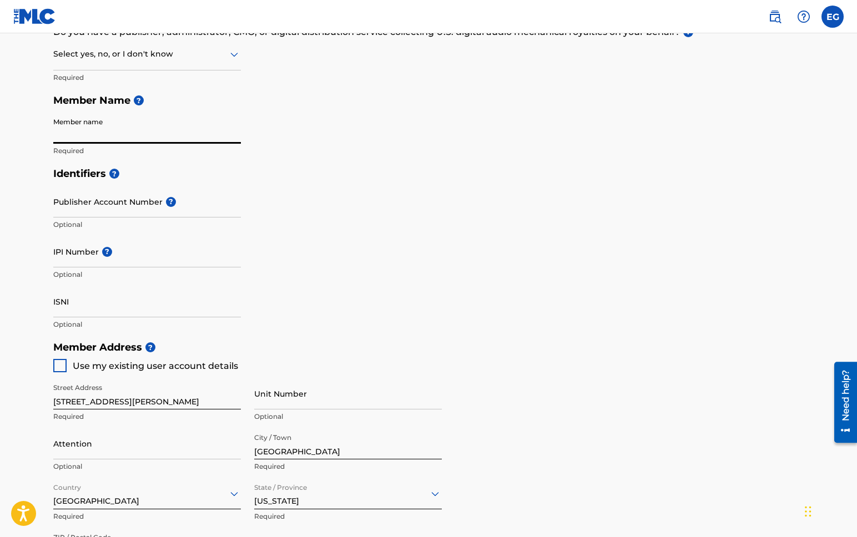
click at [97, 137] on input "Member name" at bounding box center [147, 128] width 188 height 32
type input "Emile Guthrie"
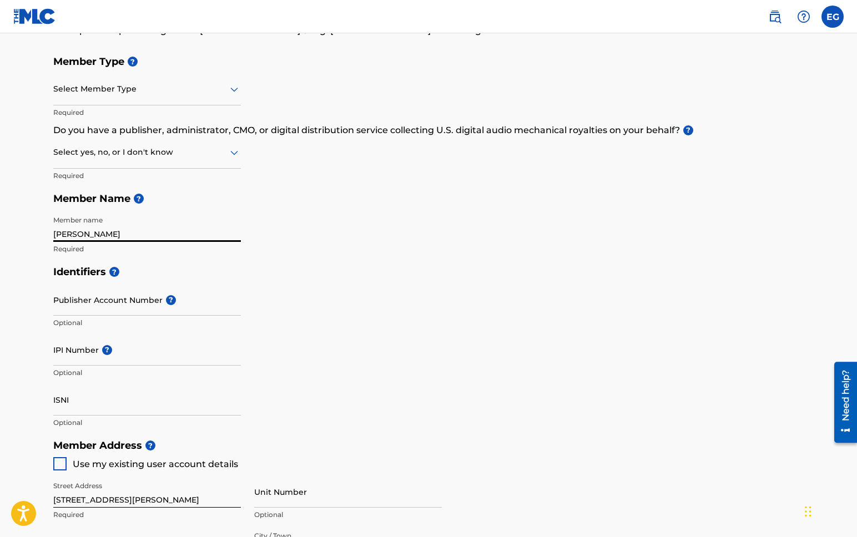
click at [128, 154] on div at bounding box center [147, 152] width 188 height 14
click at [104, 210] on div "No" at bounding box center [147, 206] width 186 height 25
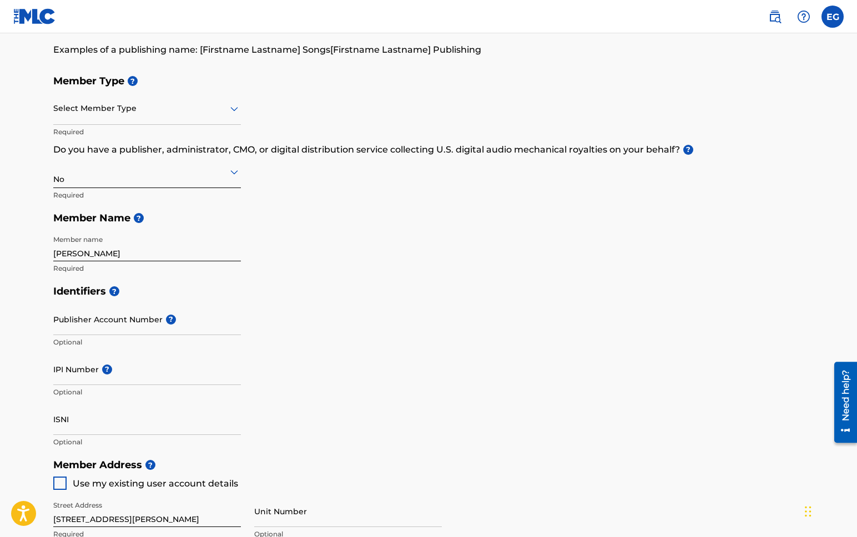
scroll to position [40, 0]
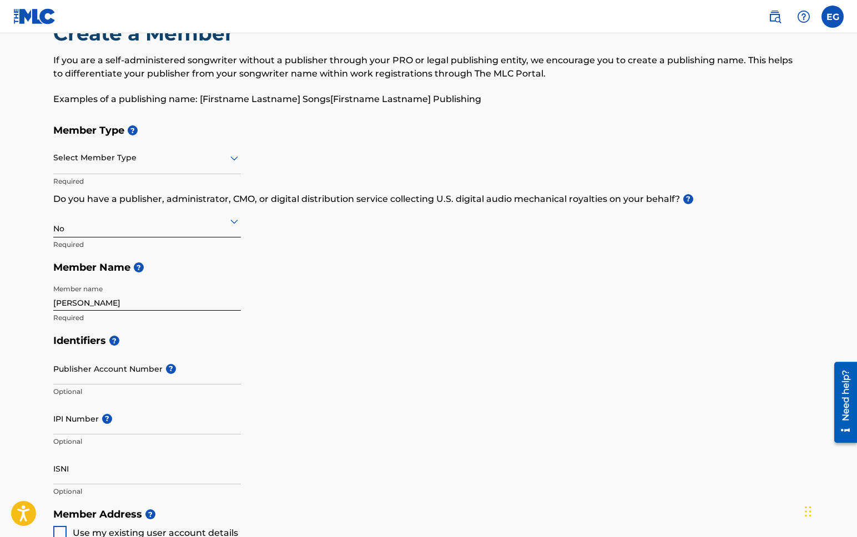
click at [100, 155] on div at bounding box center [147, 158] width 188 height 14
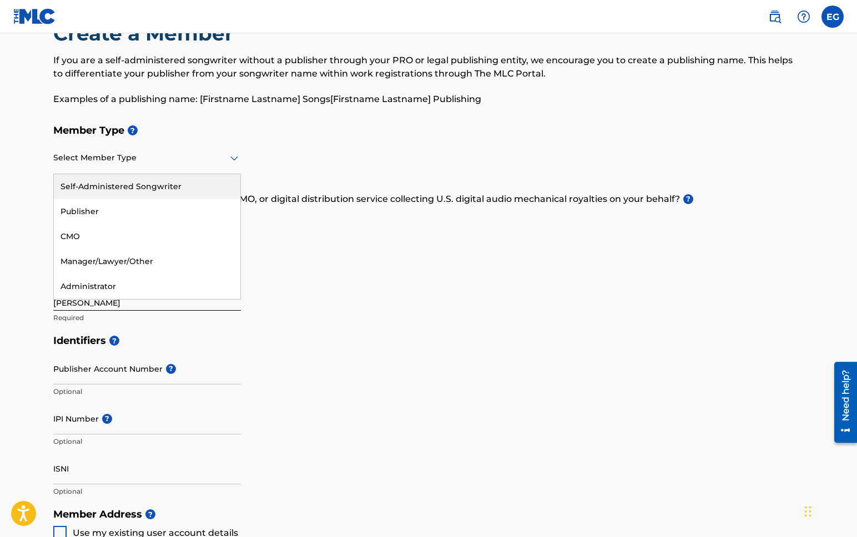
click at [122, 188] on div "Self-Administered Songwriter" at bounding box center [147, 186] width 186 height 25
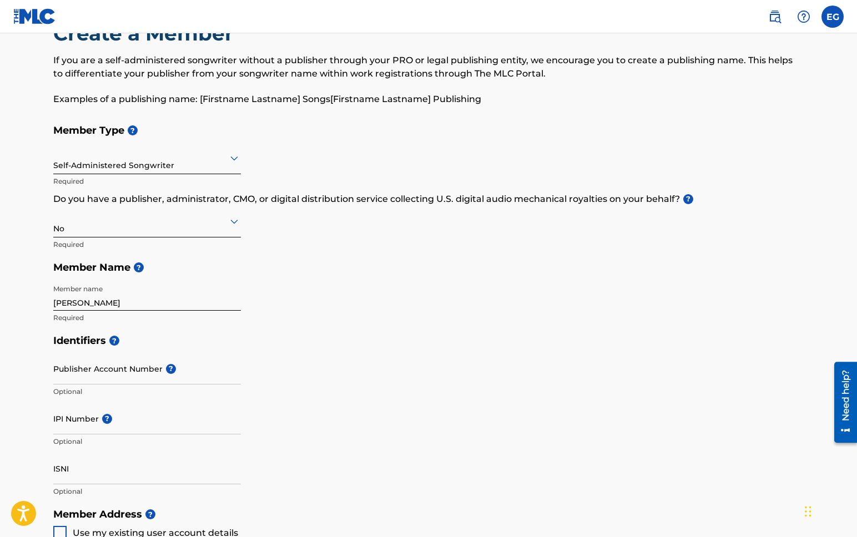
drag, startPoint x: 345, startPoint y: 156, endPoint x: 356, endPoint y: 181, distance: 27.3
click at [345, 158] on div "Member Type ? Self-Administered Songwriter Required Do you have a publisher, ad…" at bounding box center [428, 224] width 750 height 210
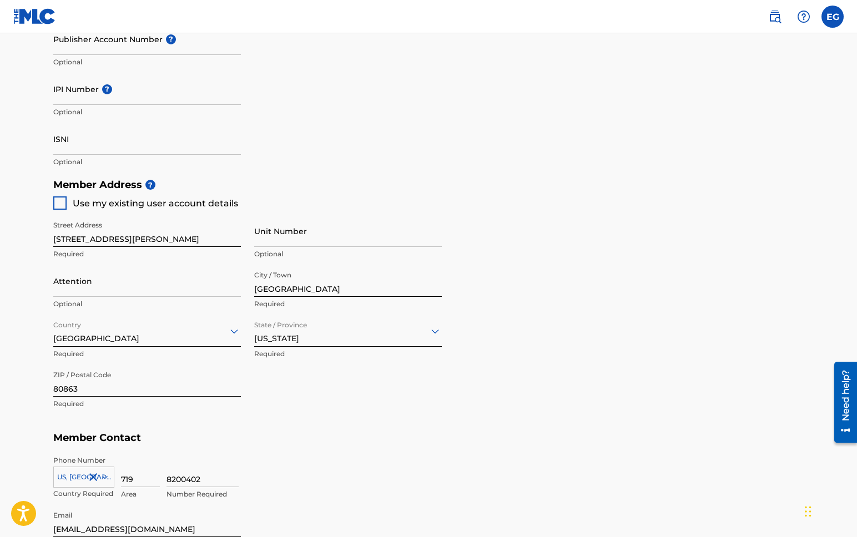
scroll to position [545, 0]
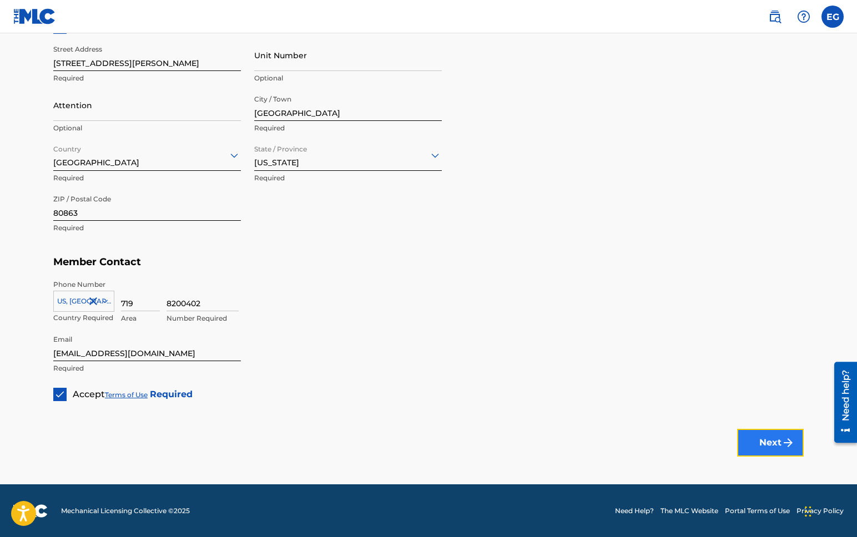
click at [767, 445] on button "Next" at bounding box center [770, 443] width 67 height 28
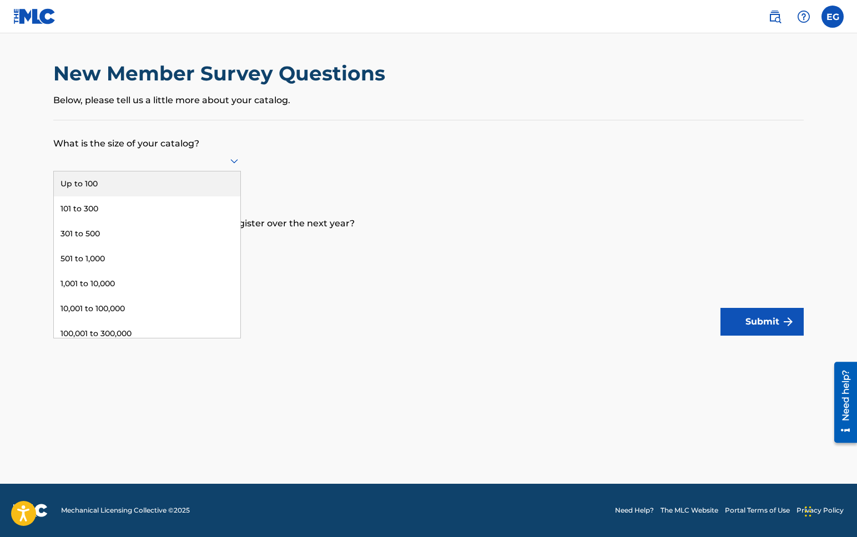
click at [150, 170] on div at bounding box center [147, 160] width 188 height 21
click at [145, 196] on div "101 to 300" at bounding box center [147, 208] width 186 height 25
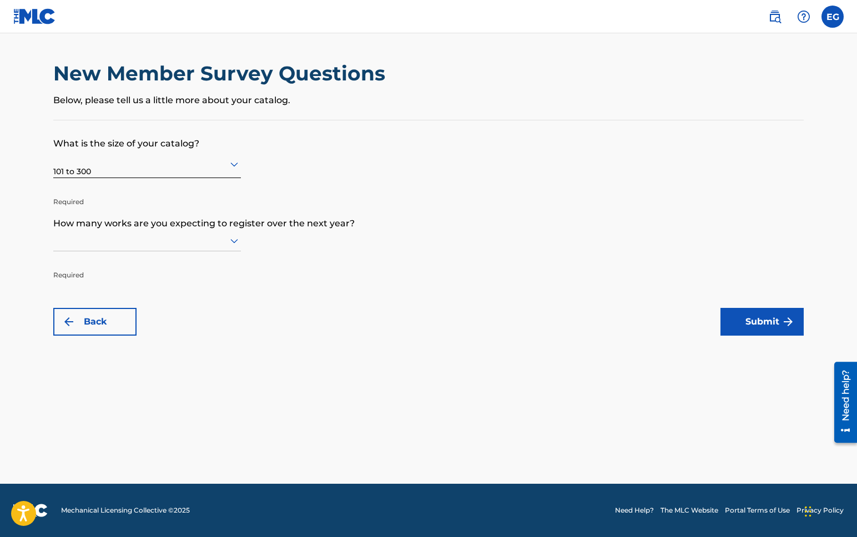
click at [144, 175] on div "101 to 300" at bounding box center [147, 163] width 188 height 27
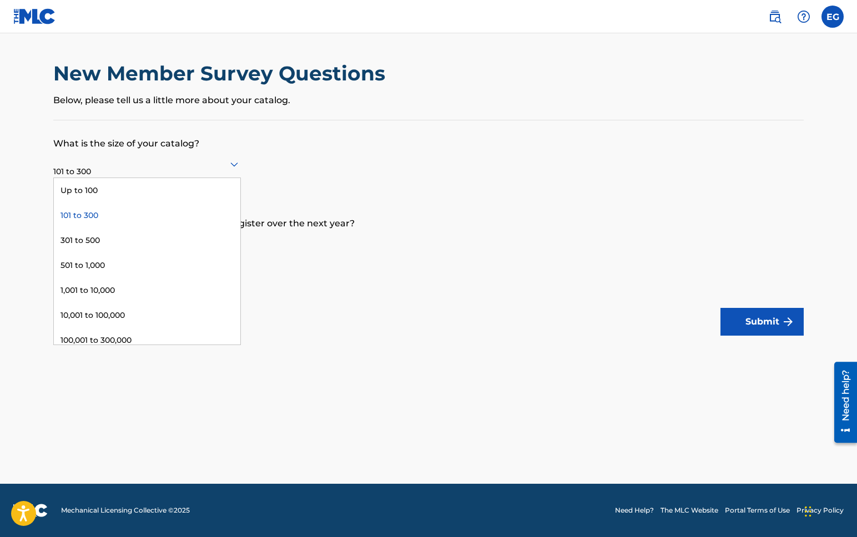
click at [144, 176] on div "101 to 300" at bounding box center [147, 163] width 188 height 27
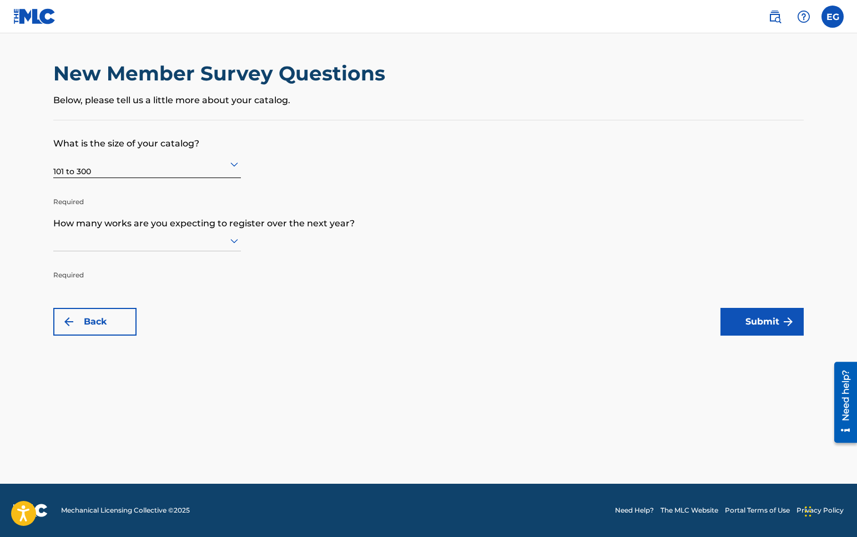
click at [140, 173] on div "101 to 300" at bounding box center [147, 163] width 188 height 27
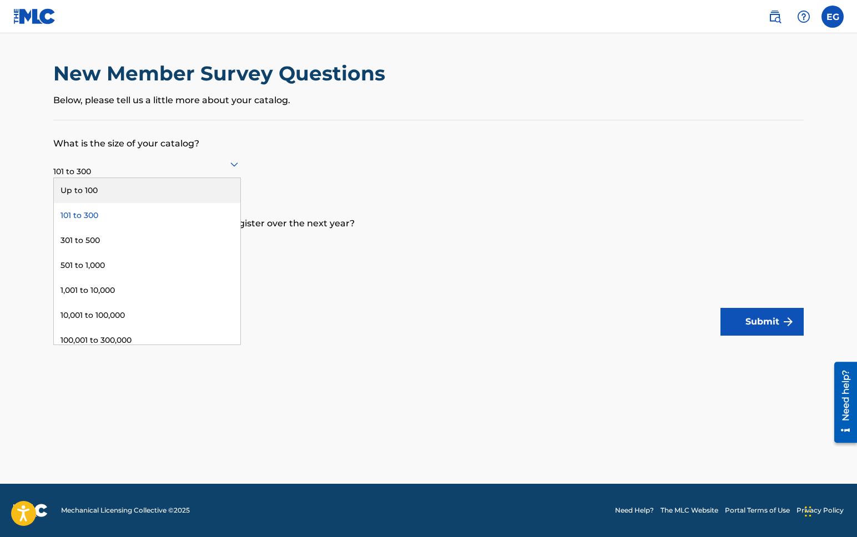
click at [137, 188] on div "Up to 100" at bounding box center [147, 190] width 186 height 25
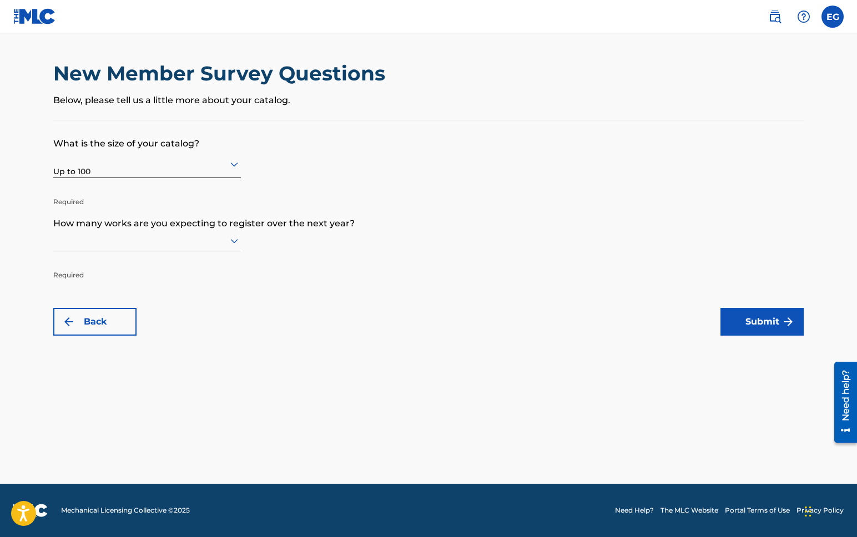
click at [128, 244] on div at bounding box center [147, 241] width 188 height 14
click at [125, 260] on div "Up to 100" at bounding box center [147, 263] width 186 height 25
click at [762, 334] on button "Submit" at bounding box center [761, 322] width 83 height 28
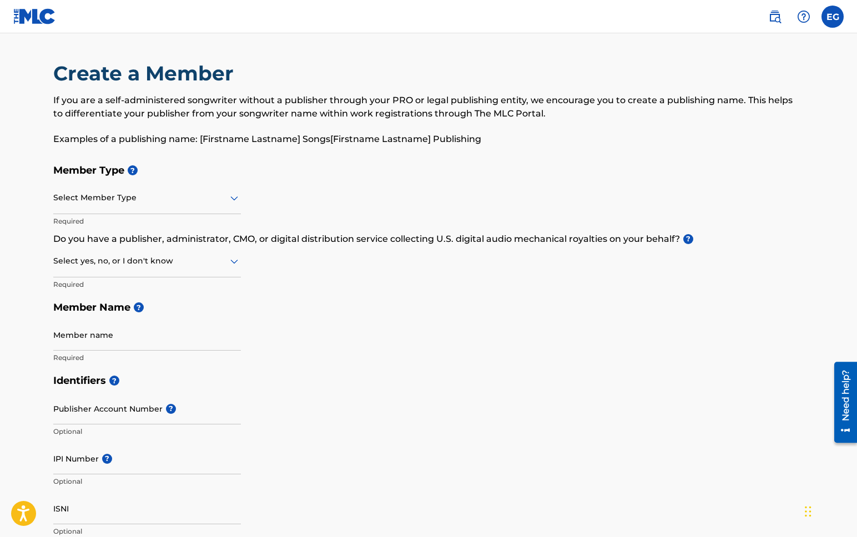
click at [837, 28] on nav "EG EG Emile Guthrie e.g.beats8@gmail.com Notification Preferences Profile Log o…" at bounding box center [428, 16] width 857 height 33
click at [836, 24] on label at bounding box center [832, 17] width 22 height 22
click at [832, 17] on input "EG Emile Guthrie e.g.beats8@gmail.com Notification Preferences Profile Log out" at bounding box center [832, 17] width 0 height 0
click at [38, 32] on link at bounding box center [34, 16] width 43 height 33
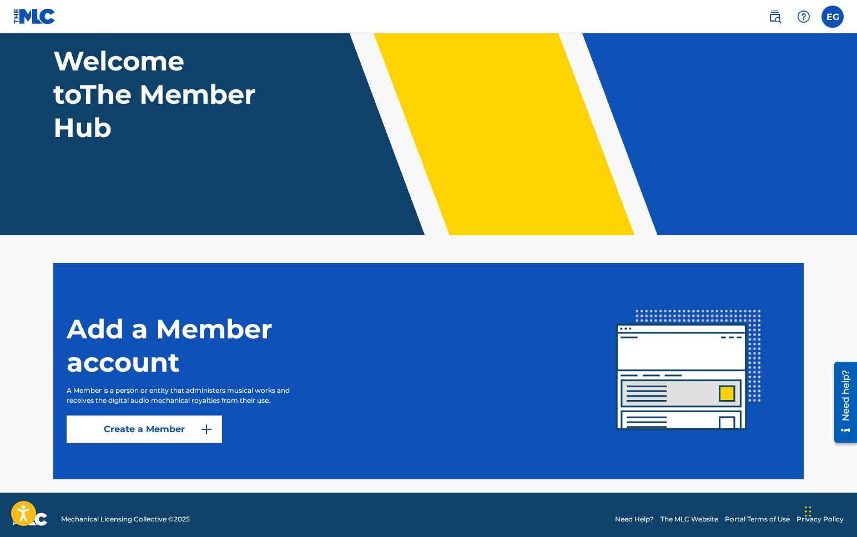
scroll to position [79, 0]
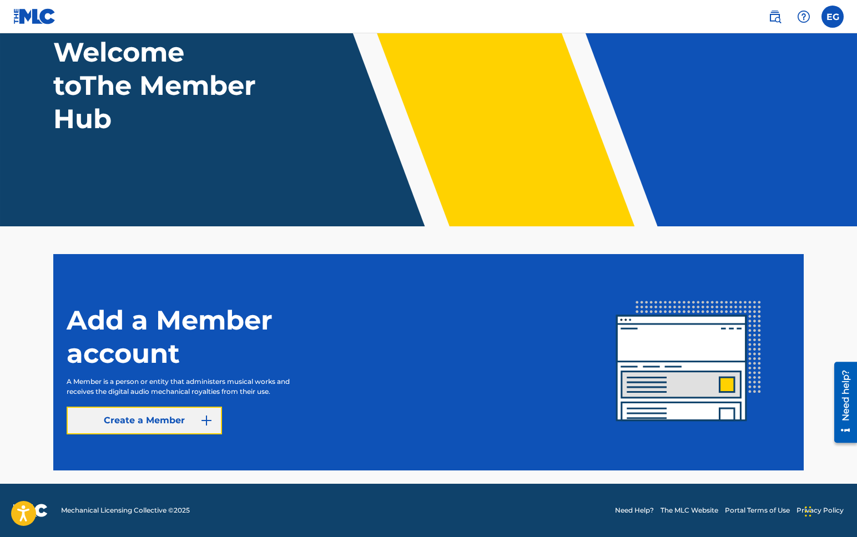
click at [183, 417] on link "Create a Member" at bounding box center [144, 421] width 155 height 28
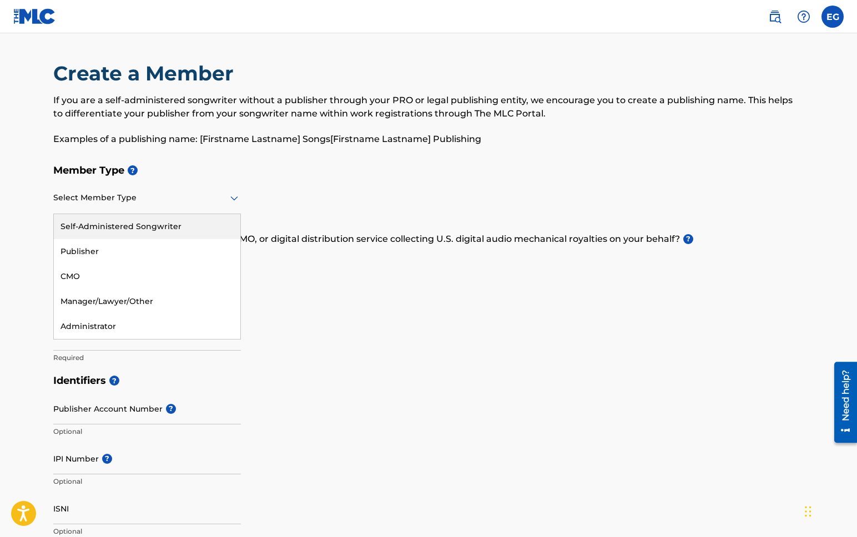
click at [98, 211] on div "Select Member Type" at bounding box center [147, 199] width 188 height 32
click at [105, 230] on div "Self-Administered Songwriter" at bounding box center [147, 226] width 186 height 25
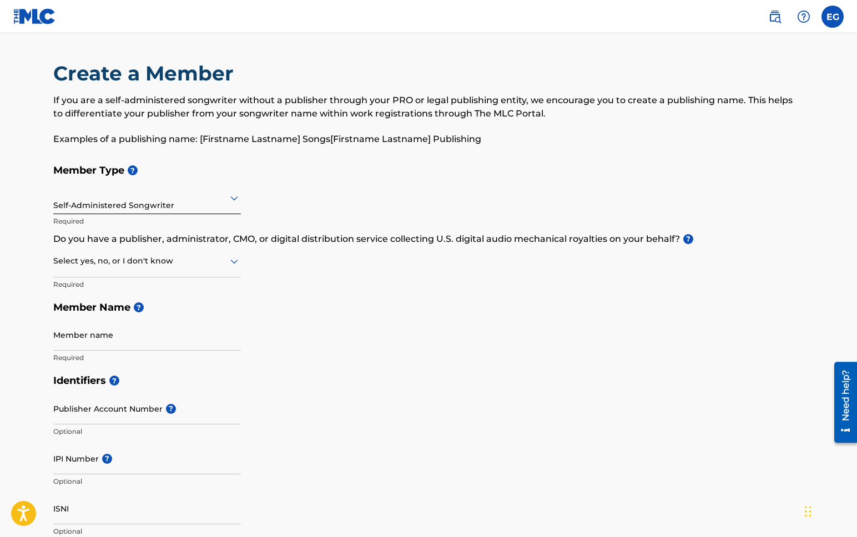
click at [105, 271] on div "Select yes, no, or I don't know" at bounding box center [147, 262] width 188 height 32
click at [100, 310] on div "No" at bounding box center [147, 314] width 186 height 25
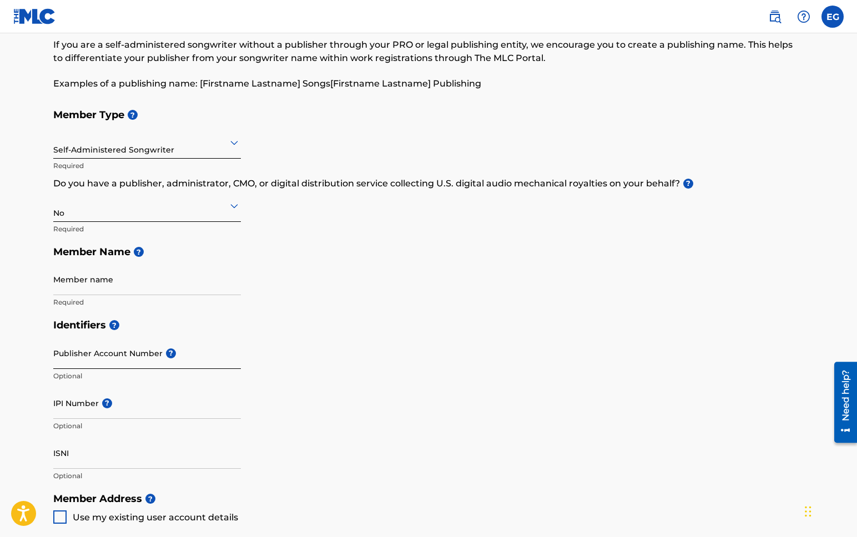
scroll to position [93, 0]
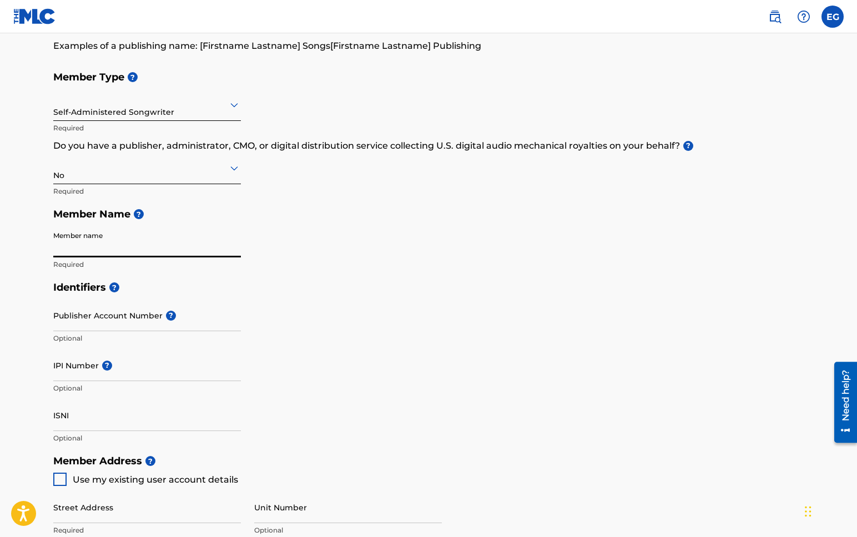
click at [92, 254] on input "Member name" at bounding box center [147, 242] width 188 height 32
click at [22, 318] on main "Create a Member If you are a self-administered songwriter without a publisher t…" at bounding box center [428, 438] width 857 height 997
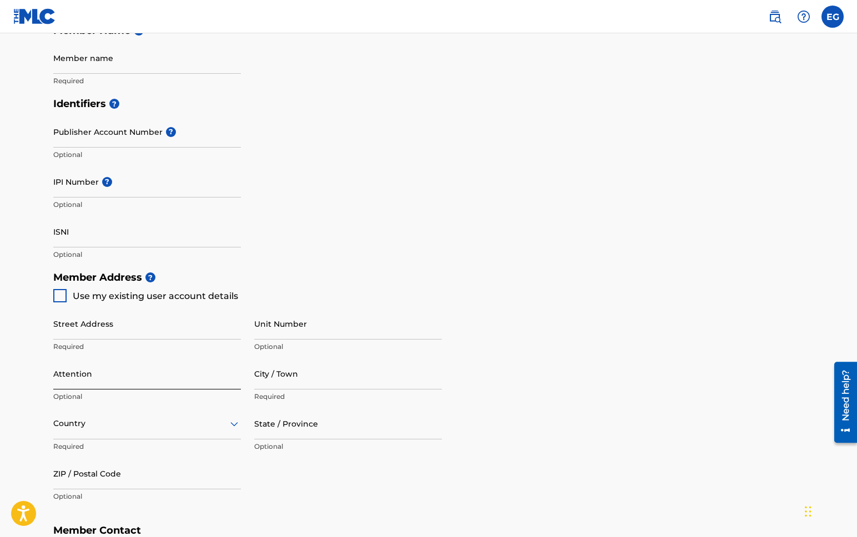
scroll to position [319, 0]
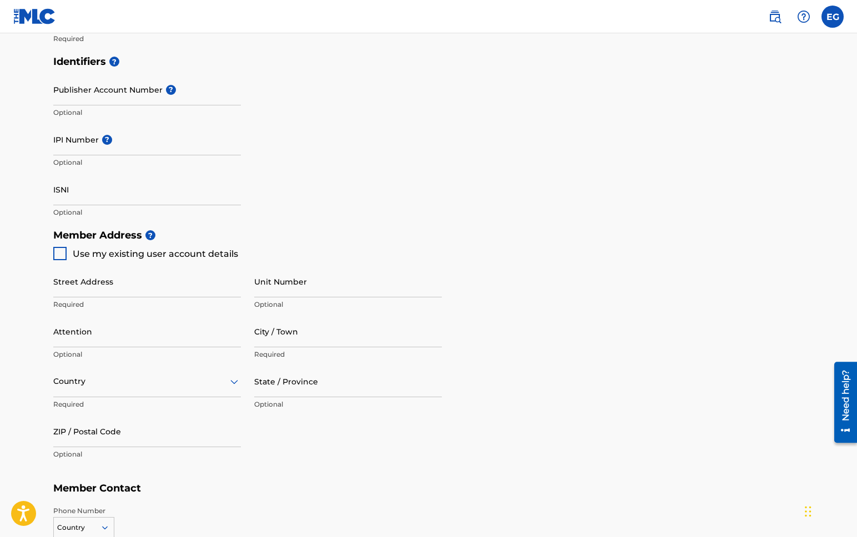
click at [56, 252] on div at bounding box center [59, 253] width 13 height 13
type input "1168 Forest Hill Rd."
type input "Woodland Park"
type input "80863"
type input "719"
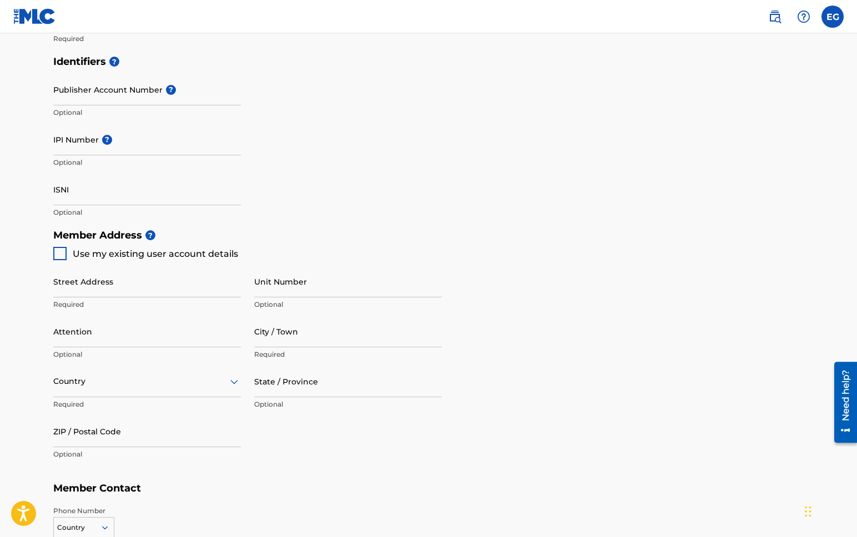
type input "8200402"
type input "[EMAIL_ADDRESS][DOMAIN_NAME]"
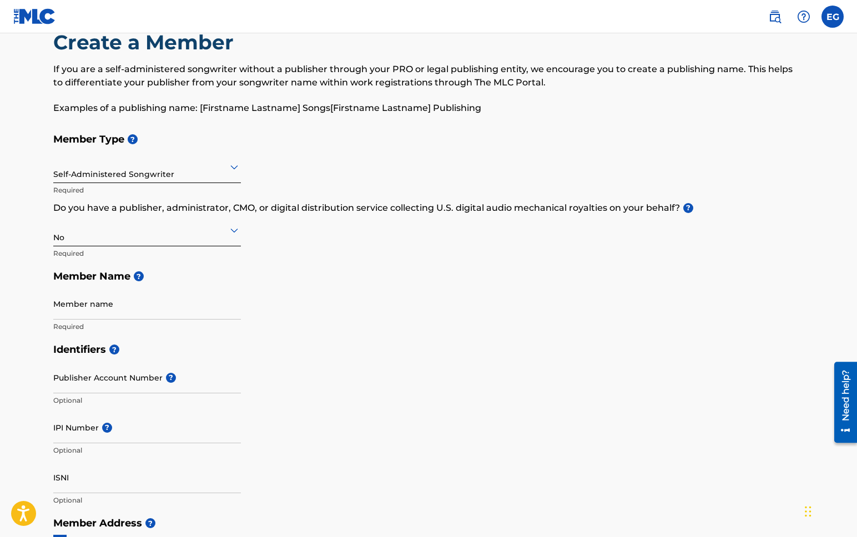
scroll to position [33, 0]
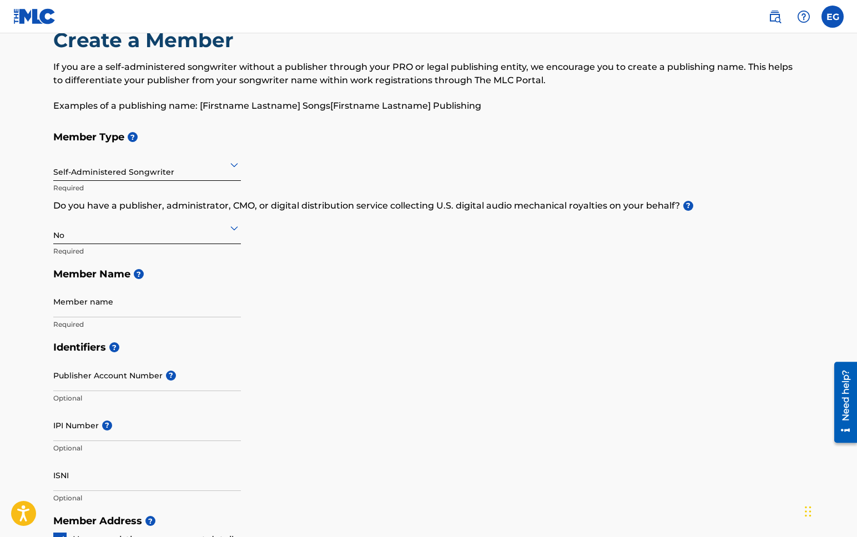
click at [85, 317] on div "Member name Required" at bounding box center [147, 311] width 188 height 50
click at [87, 315] on input "Member name" at bounding box center [147, 302] width 188 height 32
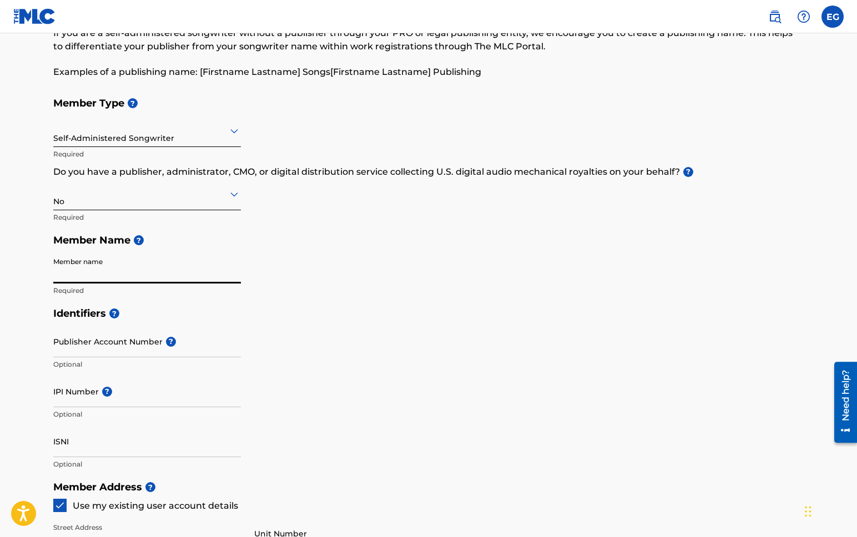
scroll to position [107, 0]
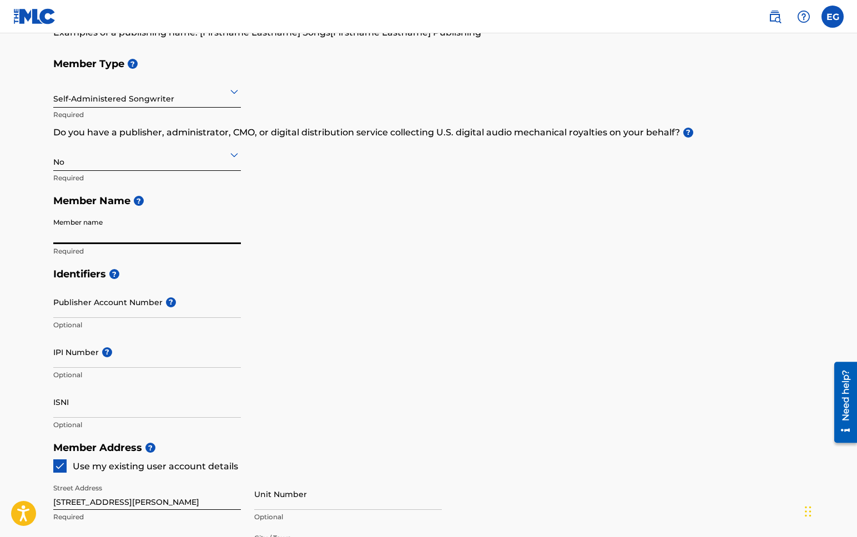
click at [93, 235] on input "Member name" at bounding box center [147, 229] width 188 height 32
type input "Emile Guthrie"
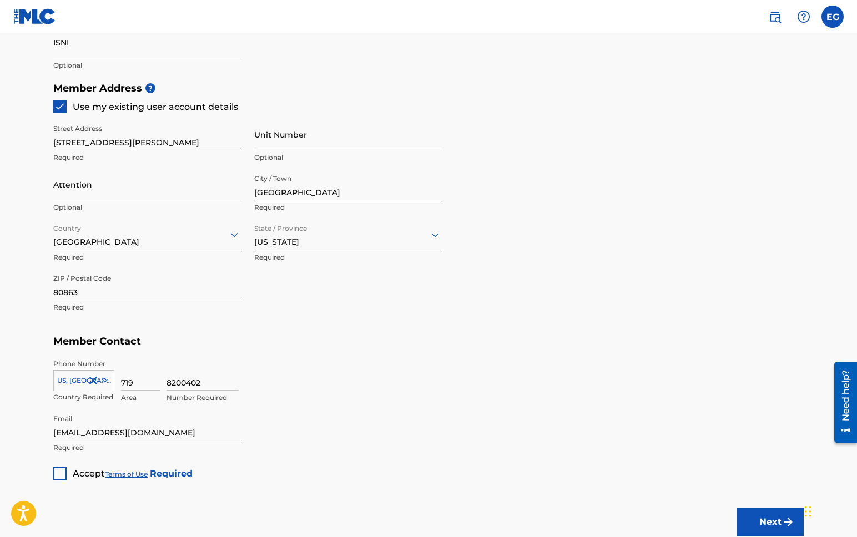
scroll to position [498, 0]
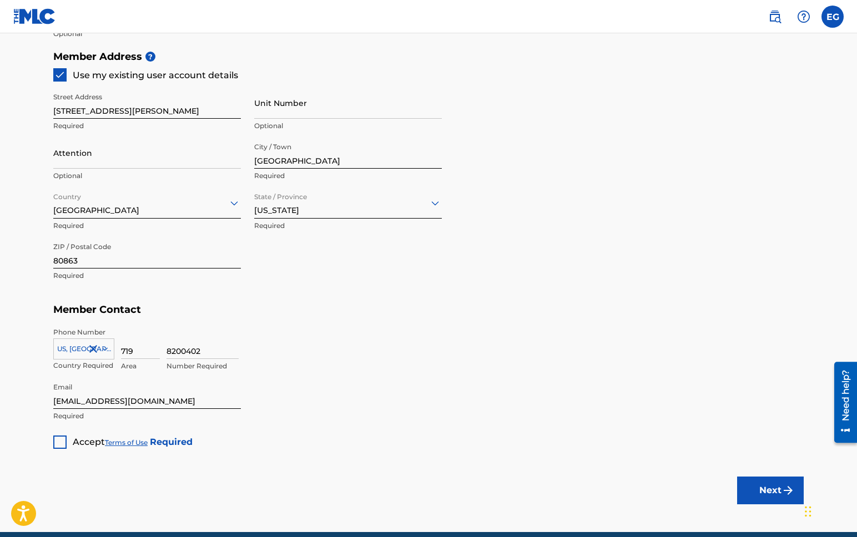
click at [64, 446] on div at bounding box center [59, 442] width 13 height 13
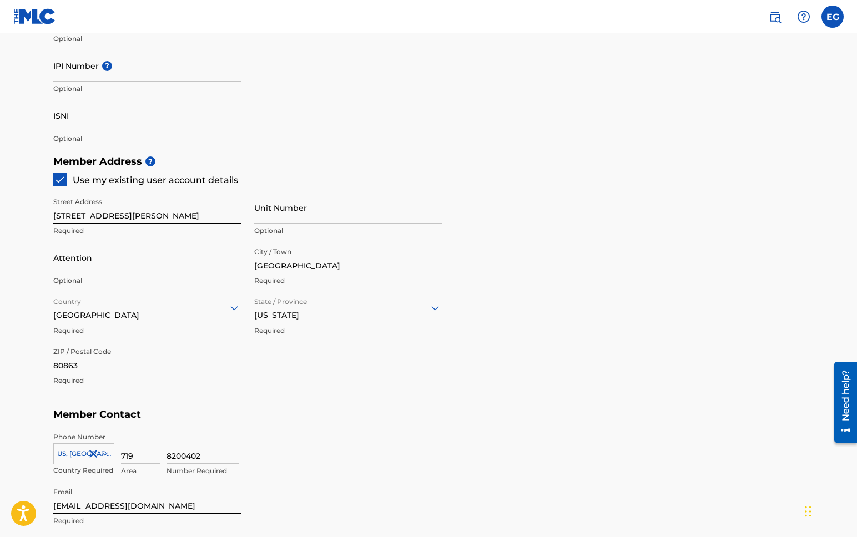
scroll to position [545, 0]
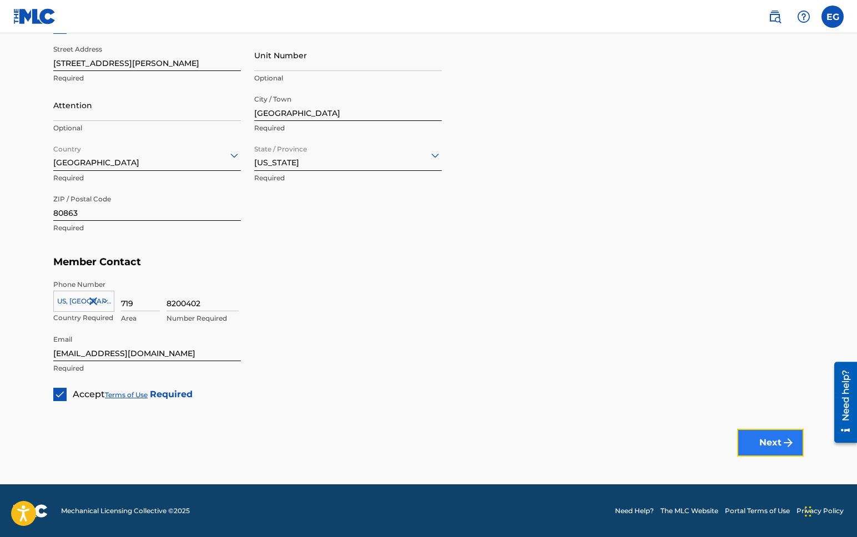
click at [765, 429] on button "Next" at bounding box center [770, 443] width 67 height 28
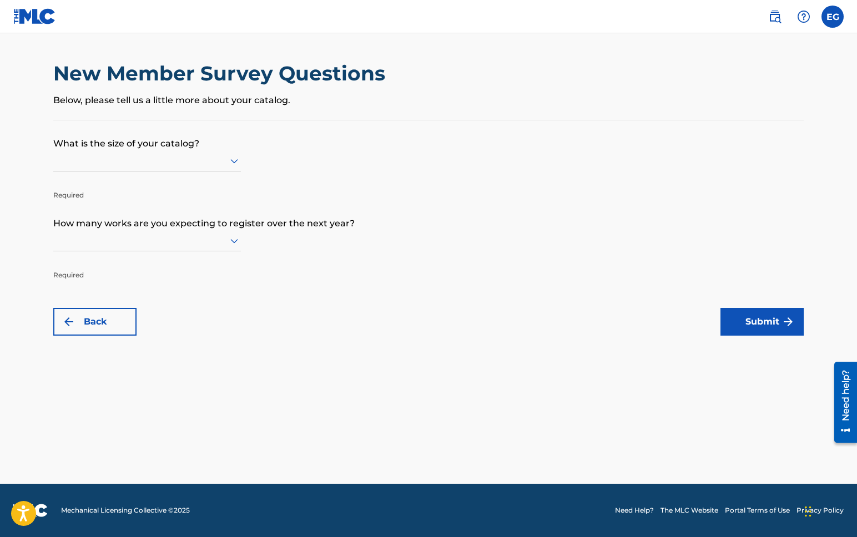
click at [166, 161] on div at bounding box center [147, 161] width 188 height 14
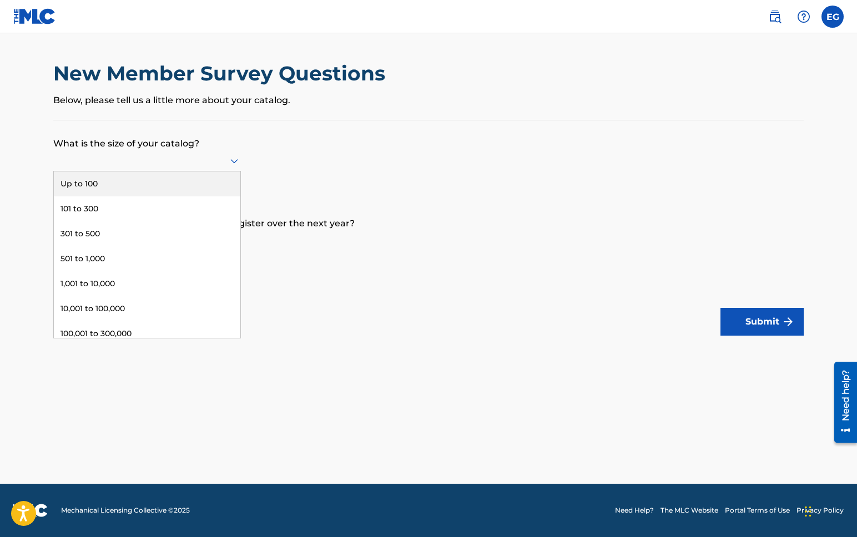
click at [157, 187] on div "Up to 100" at bounding box center [147, 183] width 186 height 25
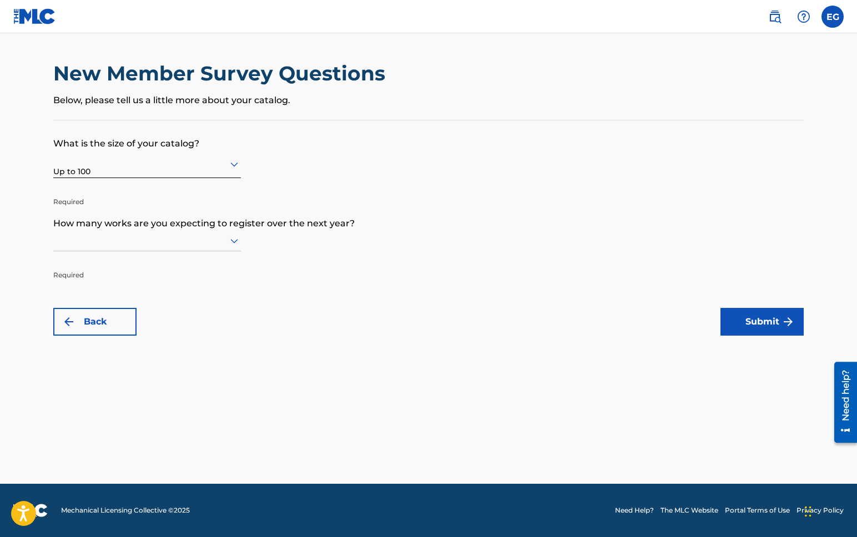
click at [147, 242] on div at bounding box center [147, 241] width 188 height 14
click at [137, 266] on div "Up to 100" at bounding box center [147, 263] width 186 height 25
click at [729, 326] on button "Submit" at bounding box center [761, 322] width 83 height 28
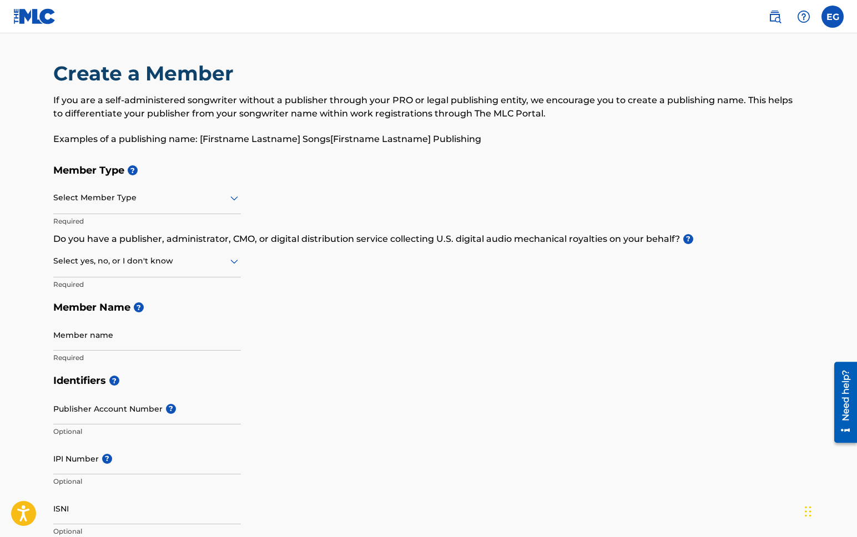
click at [35, 28] on link at bounding box center [34, 16] width 43 height 33
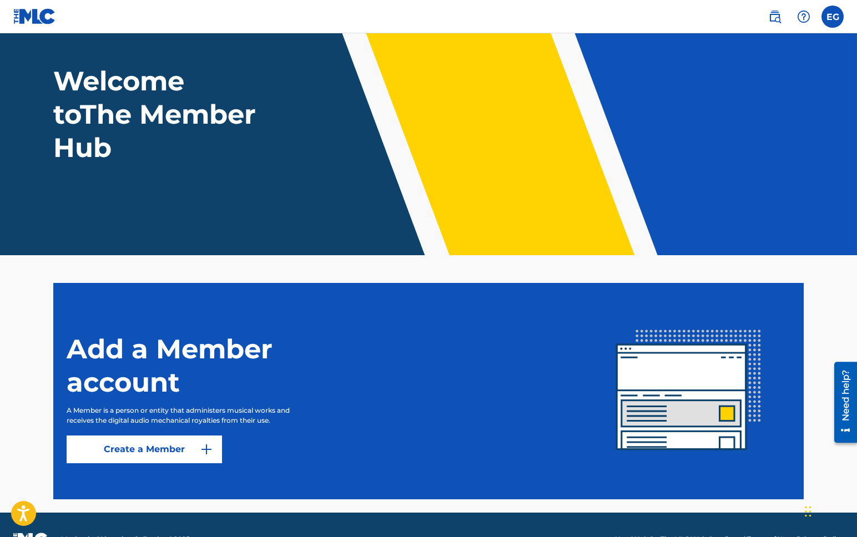
scroll to position [79, 0]
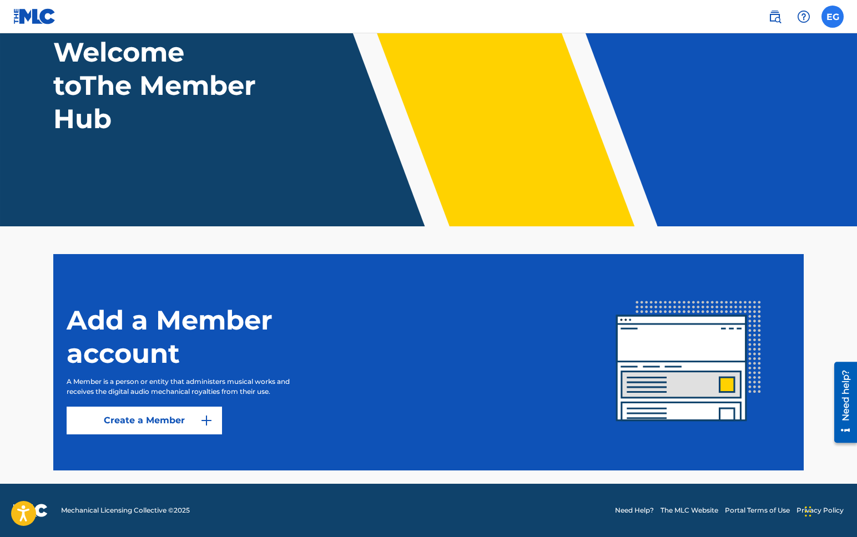
click at [836, 19] on label at bounding box center [832, 17] width 22 height 22
click at [832, 17] on input "EG Emile Guthrie e.g.beats8@gmail.com Notification Preferences Profile Log out" at bounding box center [832, 17] width 0 height 0
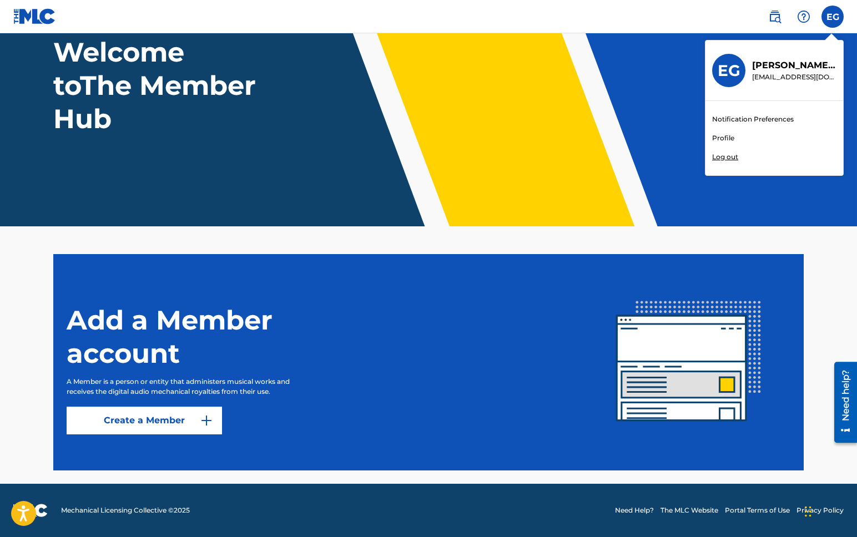
click at [725, 139] on link "Profile" at bounding box center [723, 138] width 22 height 10
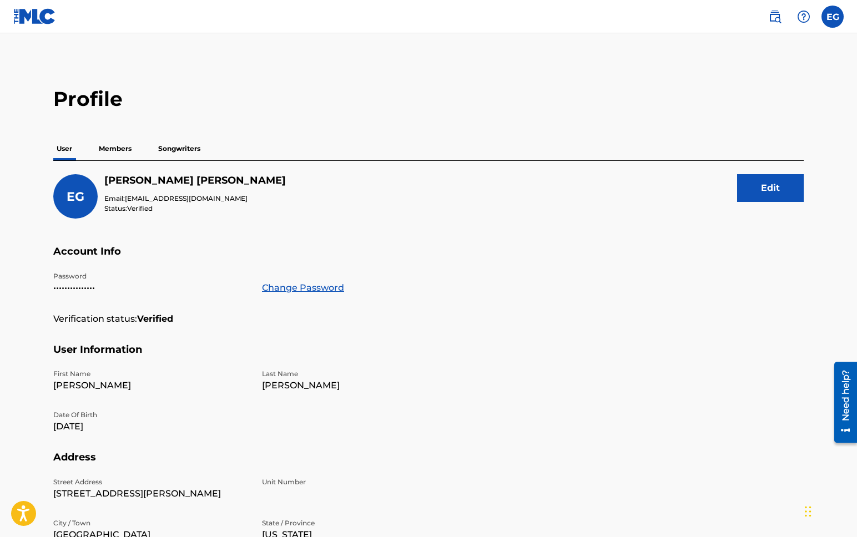
click at [123, 150] on p "Members" at bounding box center [114, 148] width 39 height 23
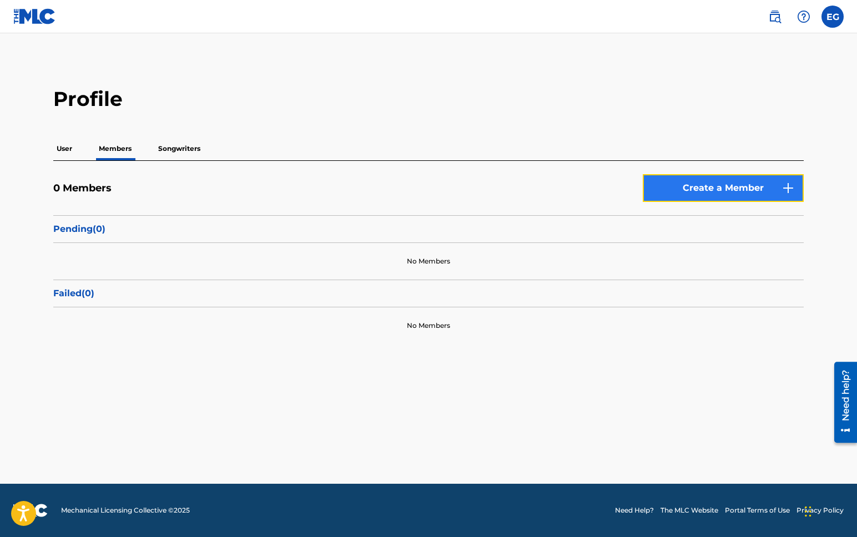
click at [737, 196] on link "Create a Member" at bounding box center [723, 188] width 161 height 28
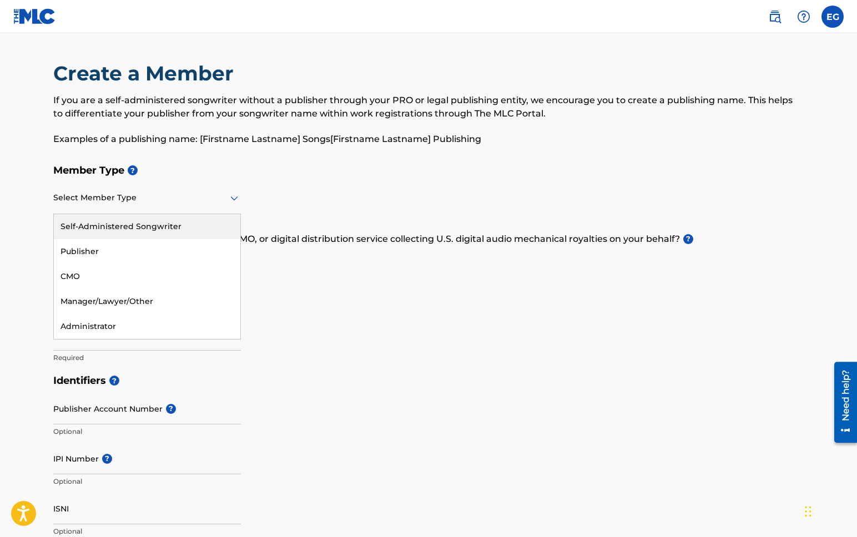
click at [230, 203] on icon at bounding box center [234, 197] width 13 height 13
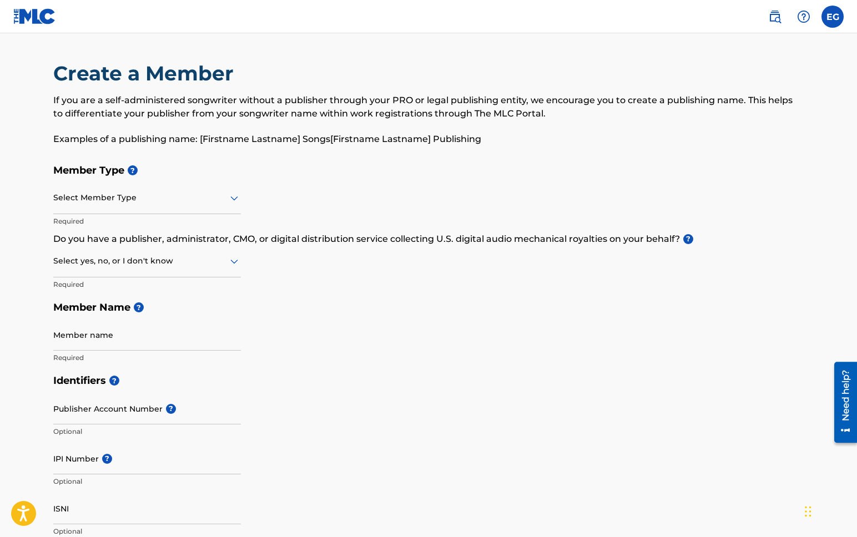
click at [601, 357] on div "Member Type ? Select Member Type Required Do you have a publisher, administrato…" at bounding box center [428, 264] width 750 height 210
click at [635, 60] on main "Create a Member If you are a self-administered songwriter without a publisher t…" at bounding box center [428, 531] width 857 height 997
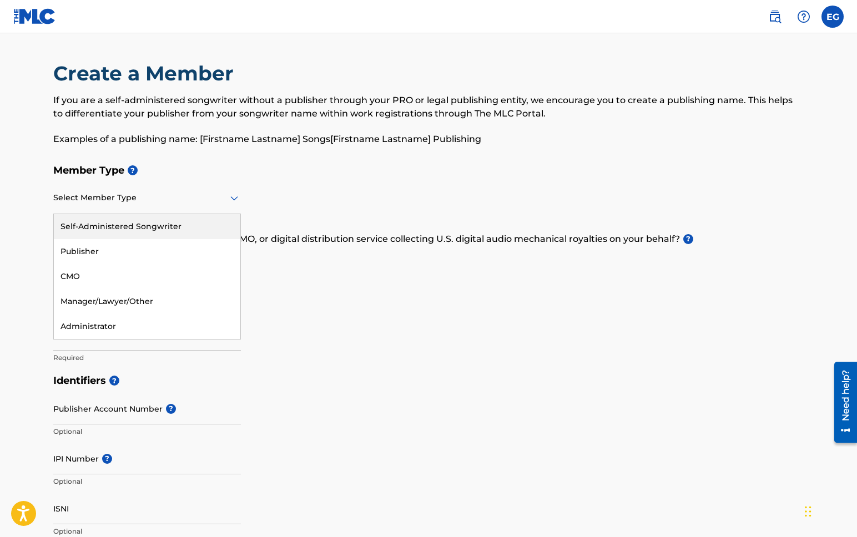
click at [154, 194] on div at bounding box center [147, 198] width 188 height 14
click at [146, 225] on div "Self-Administered Songwriter" at bounding box center [147, 226] width 186 height 25
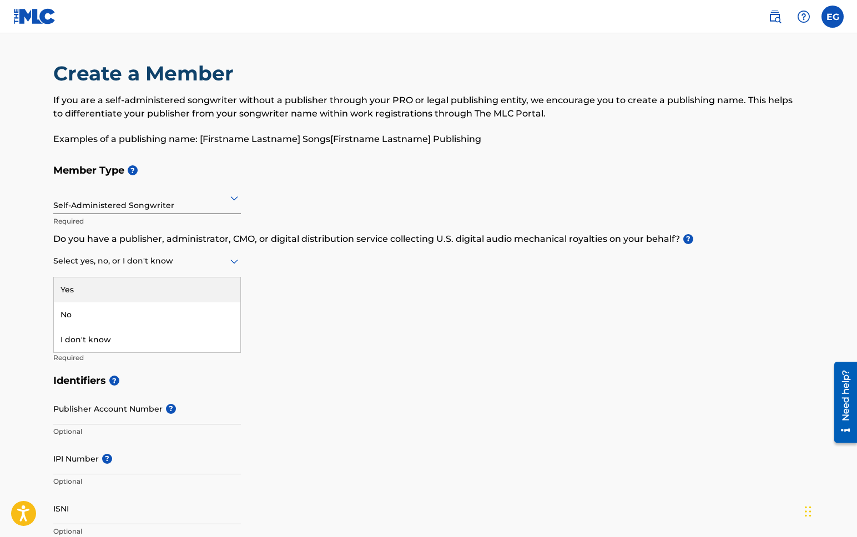
click at [131, 259] on div at bounding box center [147, 261] width 188 height 14
click at [115, 309] on div "No" at bounding box center [147, 314] width 186 height 25
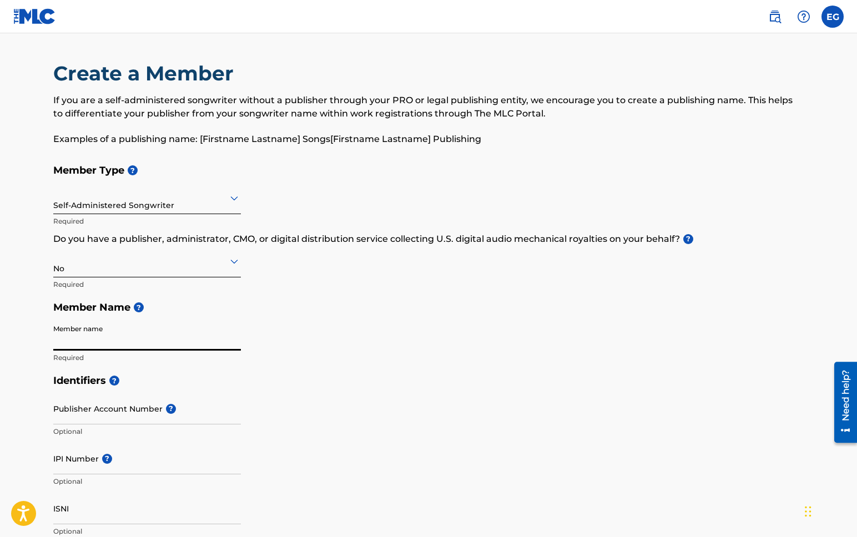
click at [77, 332] on input "Member name" at bounding box center [147, 335] width 188 height 32
type input "Emile Guthrie"
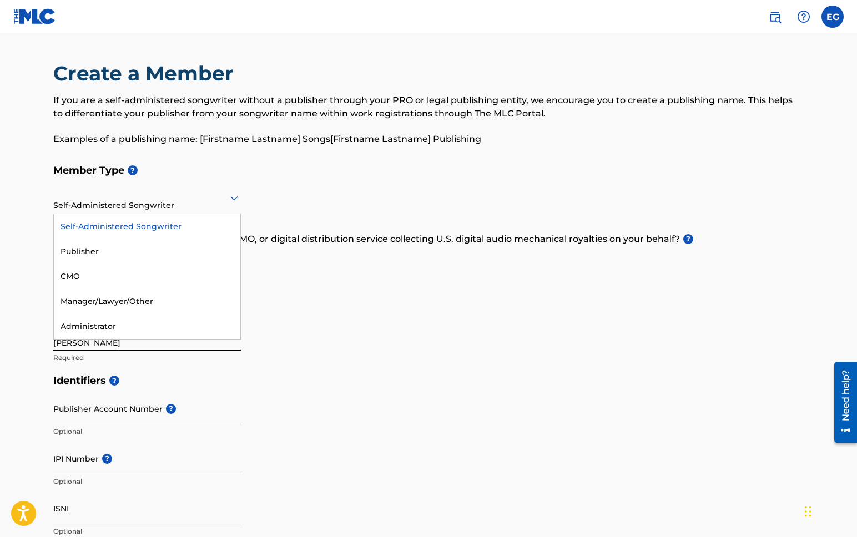
click at [180, 200] on div at bounding box center [147, 198] width 188 height 14
click at [184, 234] on div "Self-Administered Songwriter" at bounding box center [147, 226] width 186 height 25
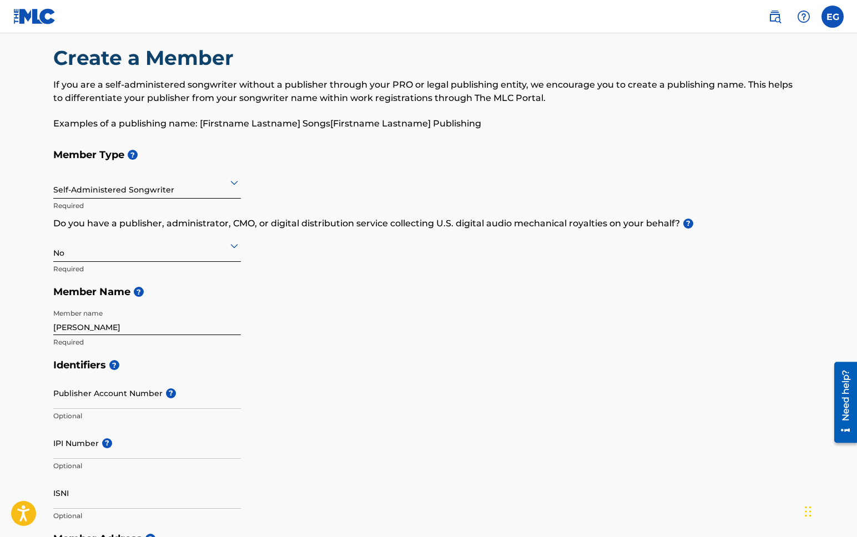
scroll to position [65, 0]
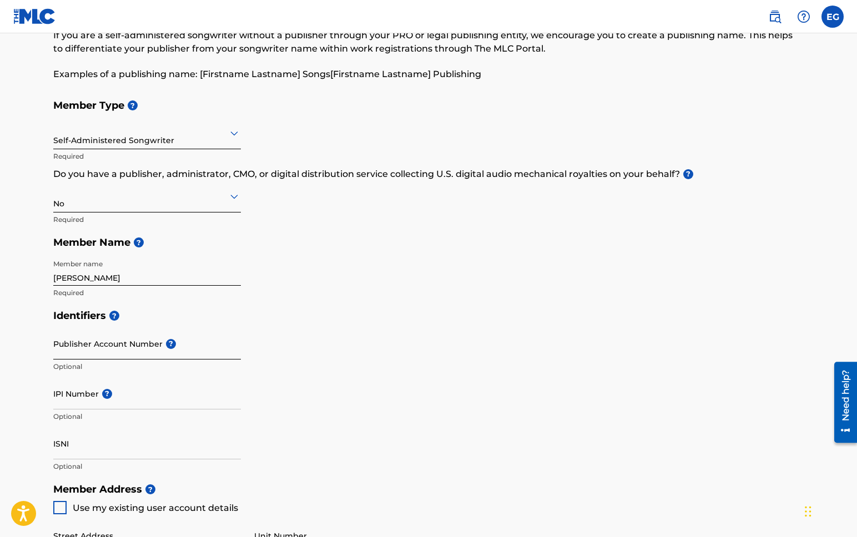
click at [134, 341] on input "Publisher Account Number ?" at bounding box center [147, 344] width 188 height 32
click at [80, 281] on input "Emile Guthrie" at bounding box center [147, 270] width 188 height 32
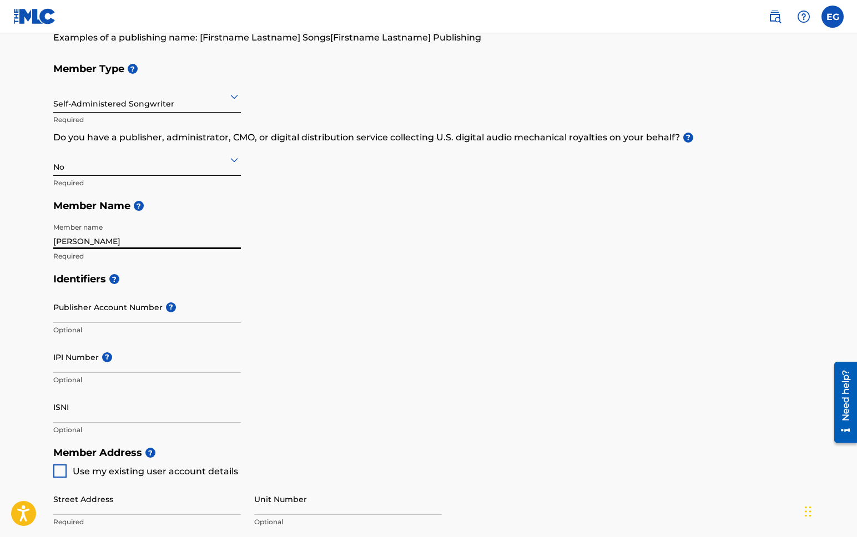
scroll to position [123, 0]
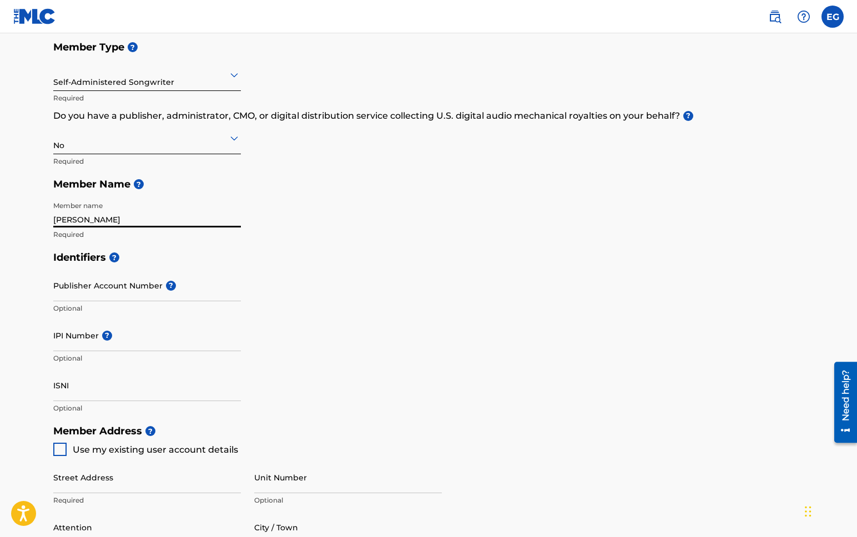
click at [60, 441] on h5 "Member Address ?" at bounding box center [428, 432] width 750 height 24
click at [57, 448] on div at bounding box center [59, 449] width 13 height 13
type input "1168 Forest Hill Rd."
type input "Woodland Park"
type input "80863"
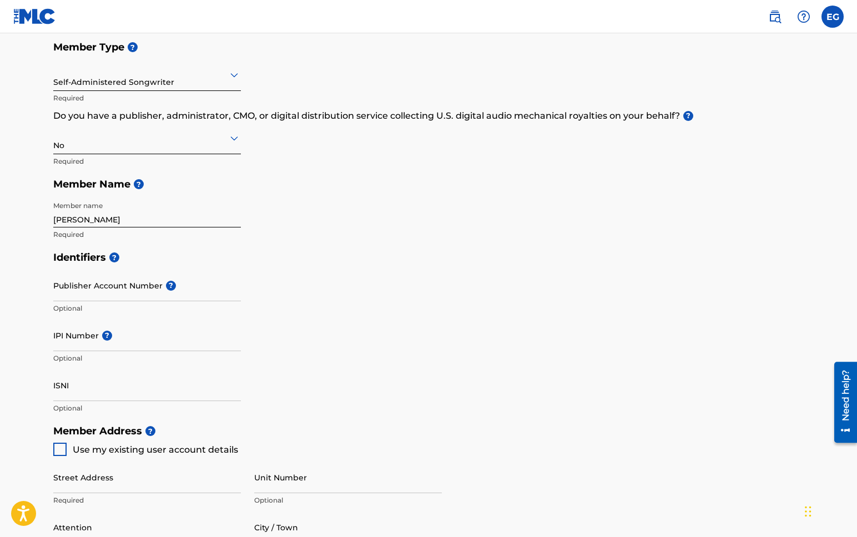
type input "719"
type input "8200402"
type input "[EMAIL_ADDRESS][DOMAIN_NAME]"
click at [306, 363] on div "Identifiers ? Publisher Account Number ? Optional IPI Number ? Optional ISNI Op…" at bounding box center [428, 333] width 750 height 174
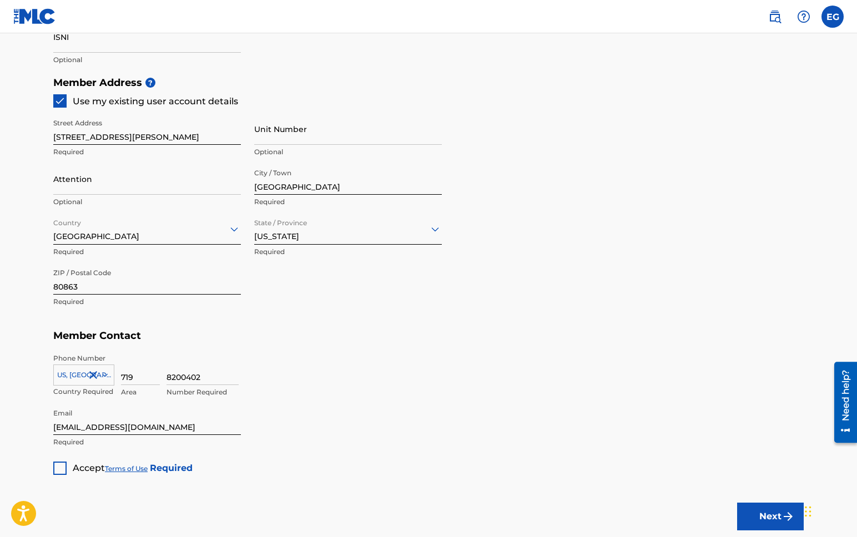
scroll to position [495, 0]
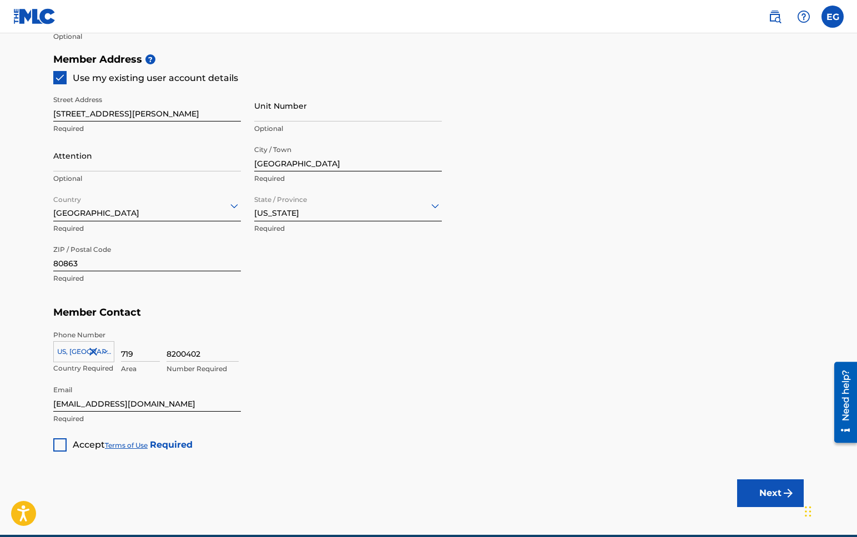
click at [56, 437] on div "Accept Terms of Use Required" at bounding box center [122, 441] width 139 height 22
click at [53, 446] on div at bounding box center [59, 444] width 13 height 13
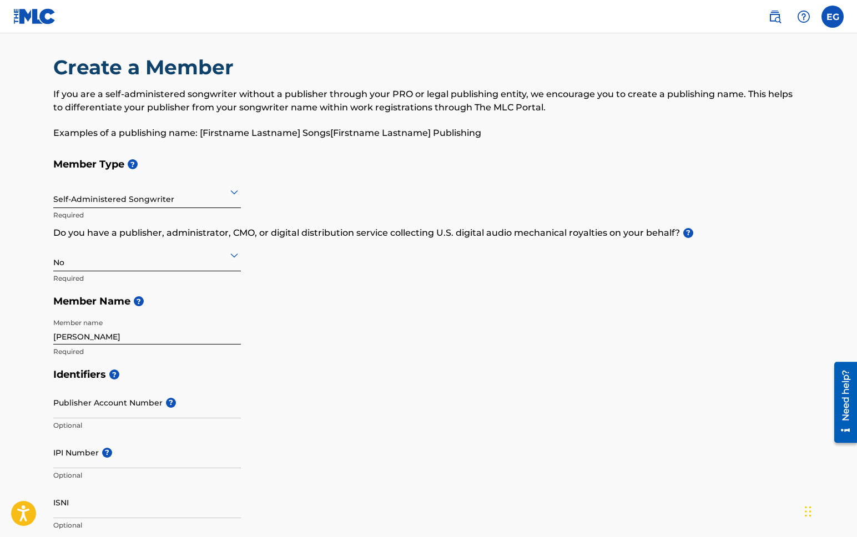
scroll to position [545, 0]
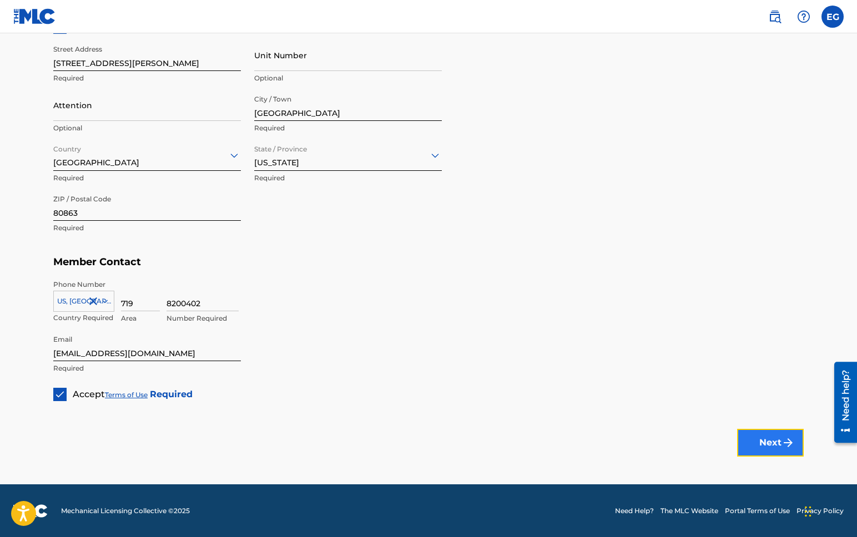
click at [763, 446] on button "Next" at bounding box center [770, 443] width 67 height 28
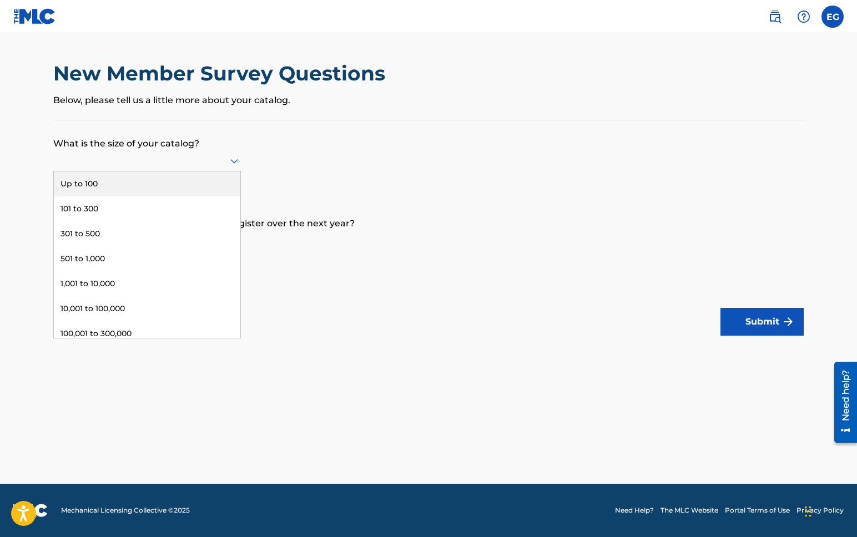
click at [186, 169] on div at bounding box center [147, 160] width 188 height 21
click at [176, 186] on div "Up to 100" at bounding box center [147, 183] width 186 height 25
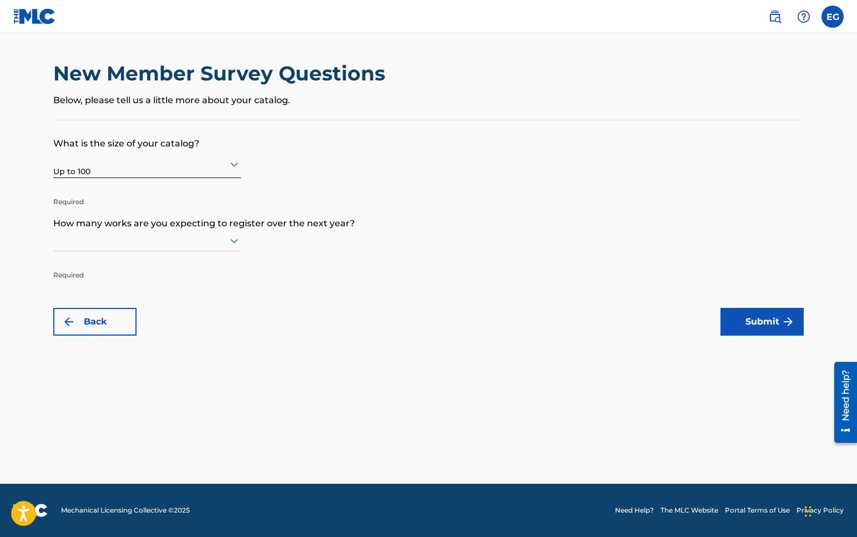
click at [150, 246] on div at bounding box center [147, 241] width 188 height 14
click at [141, 266] on div "Up to 100" at bounding box center [147, 263] width 186 height 25
click at [143, 182] on p "Required" at bounding box center [147, 193] width 188 height 27
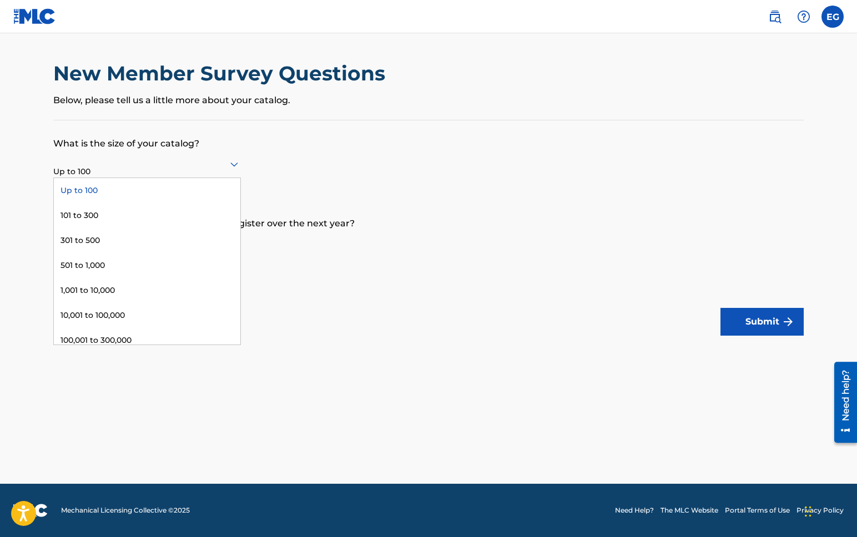
click at [146, 173] on div "Up to 100" at bounding box center [147, 163] width 188 height 27
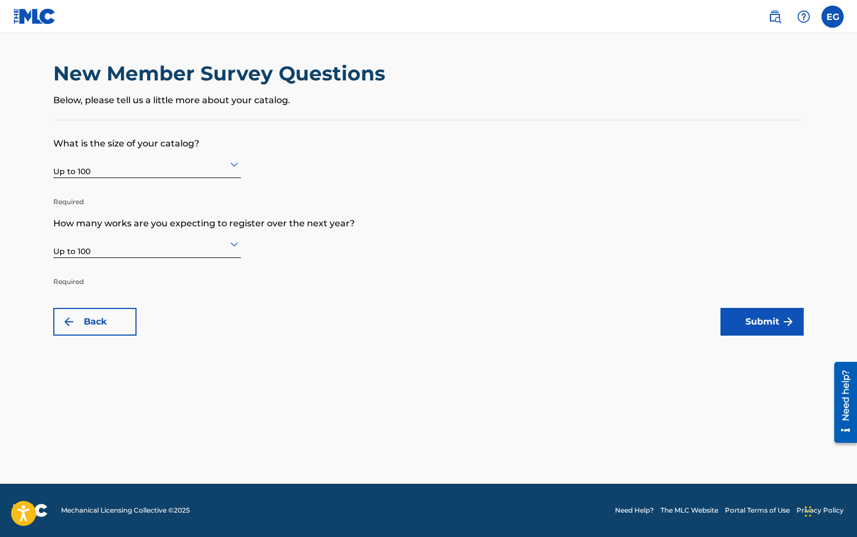
drag, startPoint x: 276, startPoint y: 244, endPoint x: 255, endPoint y: 246, distance: 21.3
click at [276, 244] on form "What is the size of your catalog? Up to 100 Required How many works are you exp…" at bounding box center [428, 227] width 750 height 215
click at [163, 256] on div "Up to 100" at bounding box center [147, 243] width 188 height 27
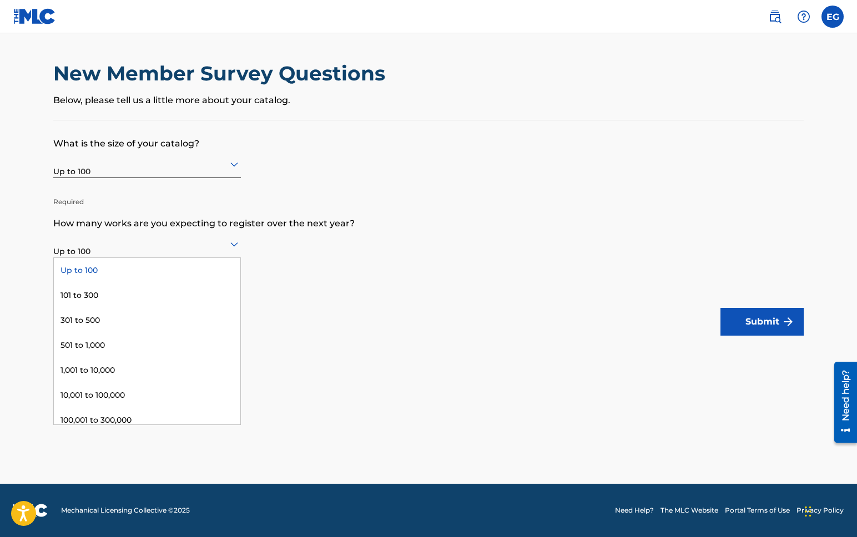
scroll to position [3, 0]
click at [296, 281] on form "What is the size of your catalog? Up to 100 Required How many works are you exp…" at bounding box center [428, 227] width 750 height 215
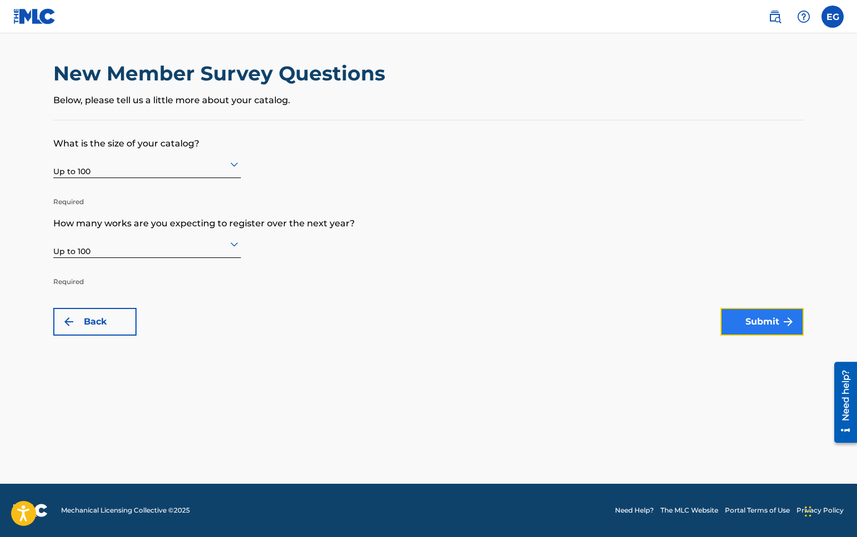
click at [740, 326] on button "Submit" at bounding box center [761, 322] width 83 height 28
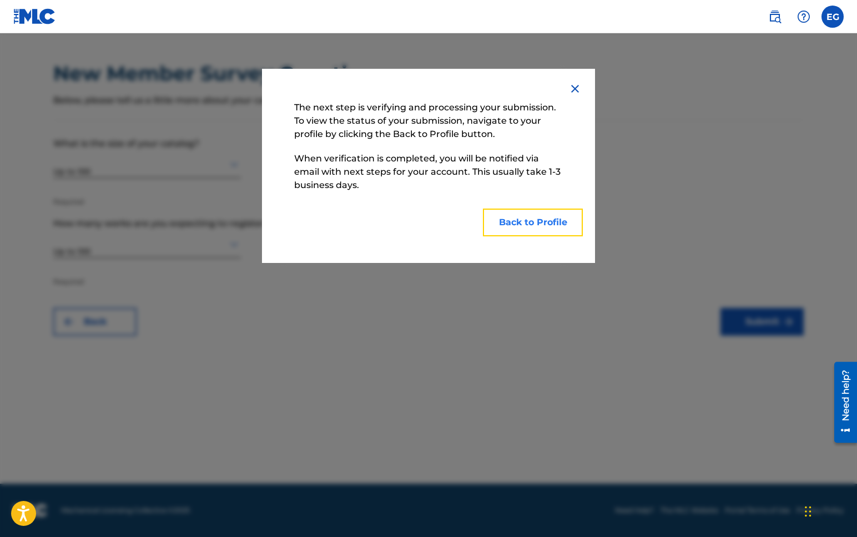
click at [531, 220] on button "Back to Profile" at bounding box center [533, 223] width 100 height 28
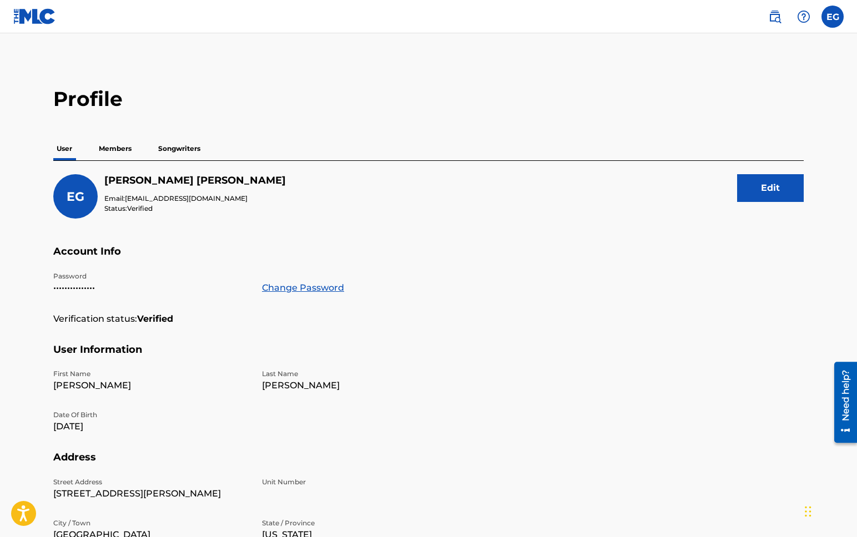
click at [118, 140] on p "Members" at bounding box center [114, 148] width 39 height 23
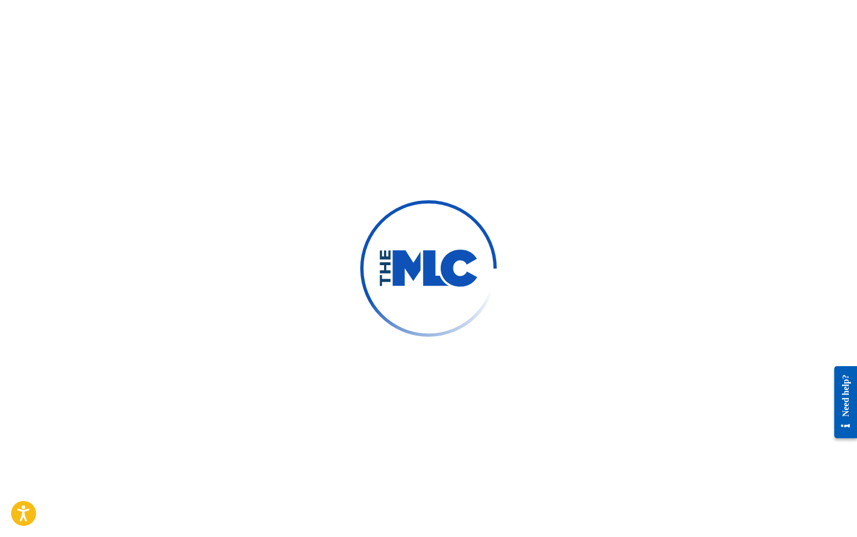
click at [514, 184] on div at bounding box center [428, 268] width 857 height 537
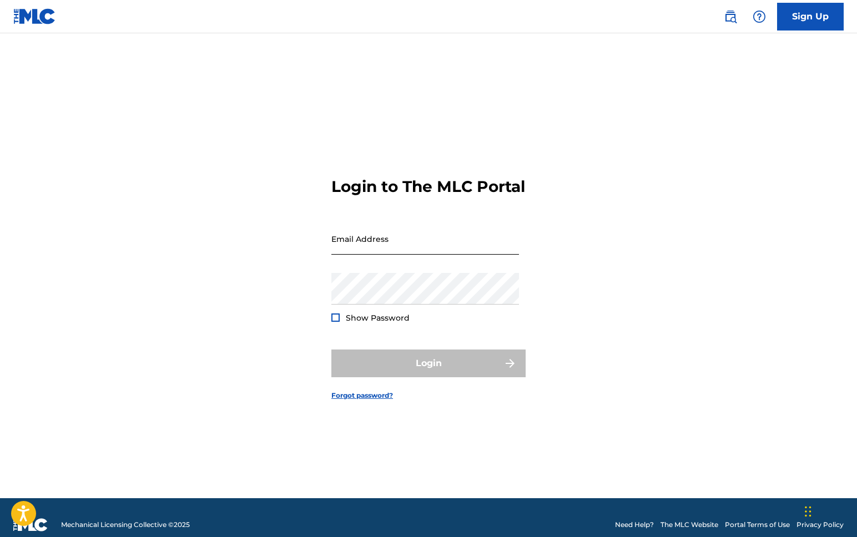
click at [385, 251] on input "Email Address" at bounding box center [425, 239] width 188 height 32
type input "[EMAIL_ADDRESS][DOMAIN_NAME]"
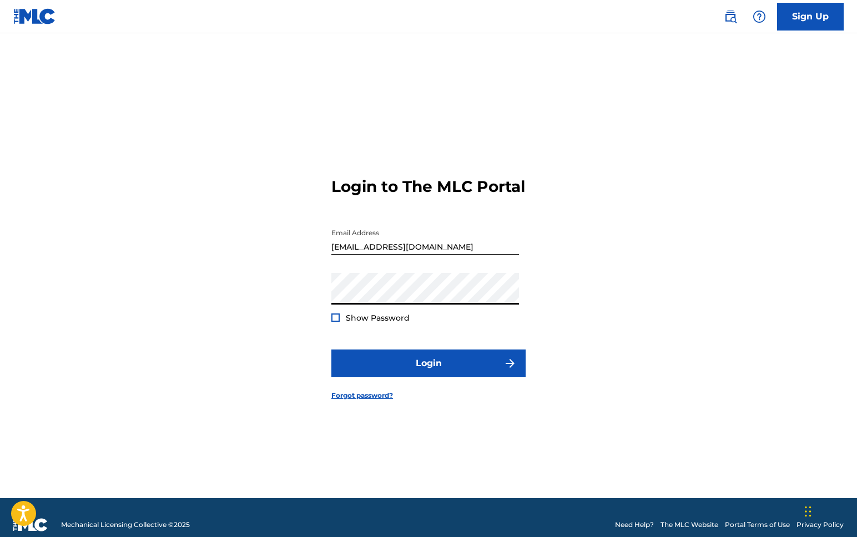
click at [334, 333] on form "Login to The MLC Portal Email Address [EMAIL_ADDRESS][DOMAIN_NAME] Password Sho…" at bounding box center [428, 279] width 194 height 437
click at [334, 324] on div "Show Password" at bounding box center [370, 317] width 78 height 11
click at [334, 322] on div at bounding box center [335, 318] width 8 height 8
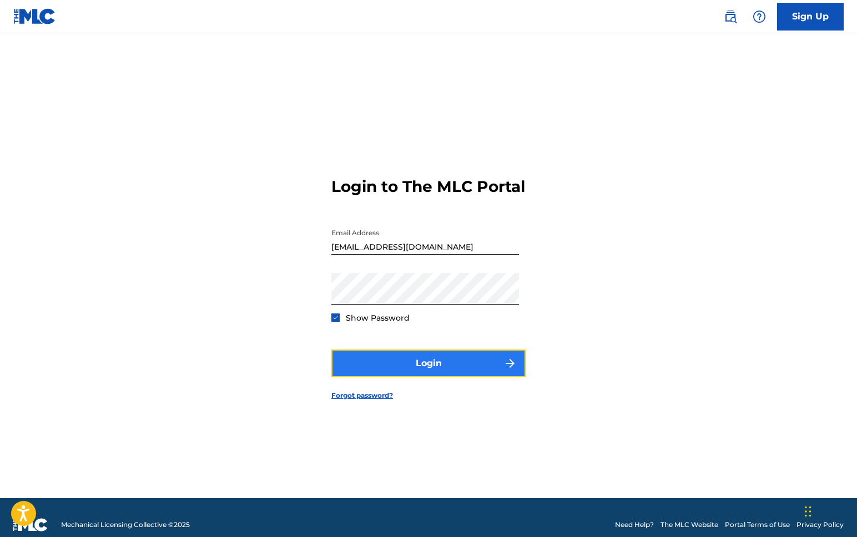
click at [395, 372] on button "Login" at bounding box center [428, 364] width 194 height 28
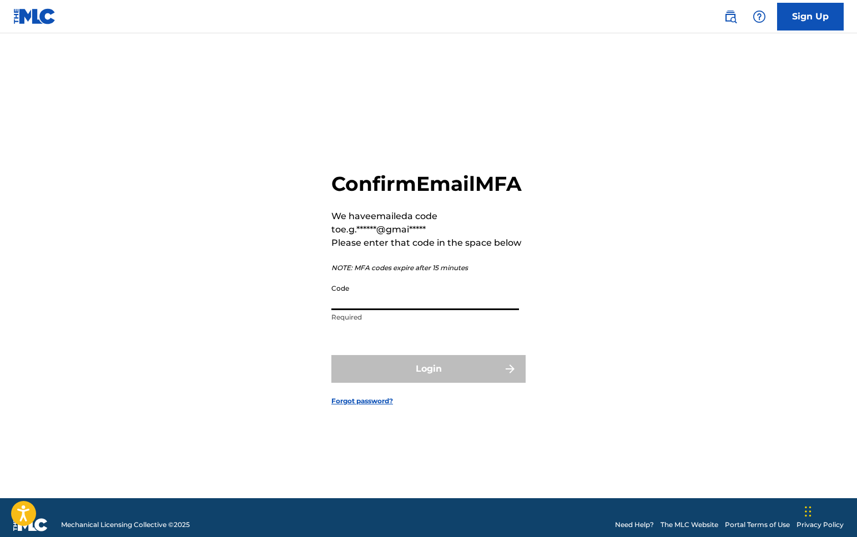
click at [337, 310] on input "Code" at bounding box center [425, 295] width 188 height 32
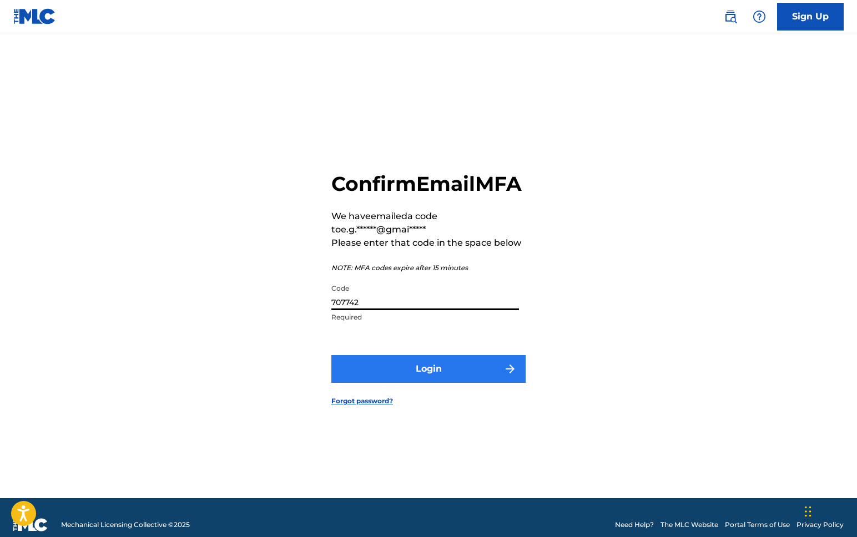
type input "707742"
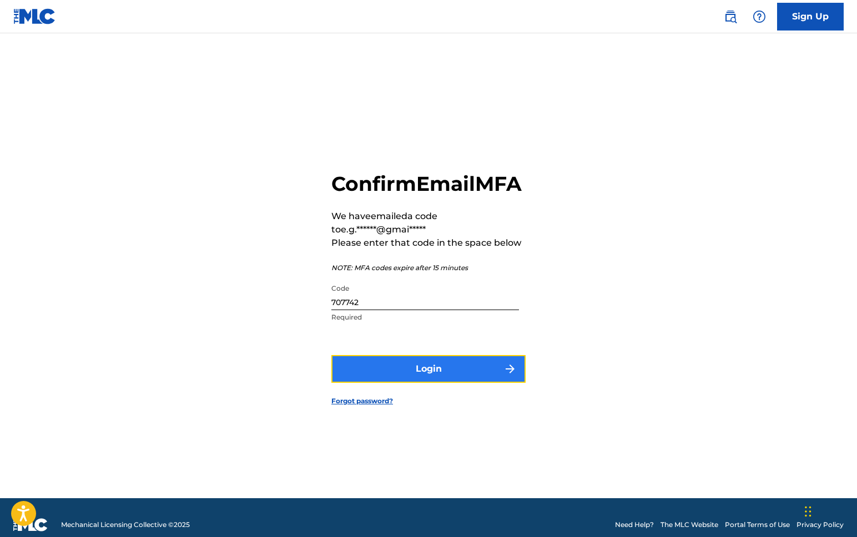
click at [398, 383] on button "Login" at bounding box center [428, 369] width 194 height 28
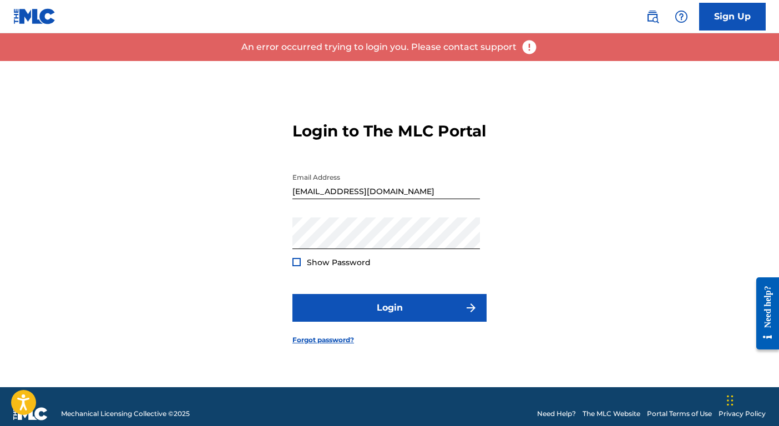
click at [298, 266] on div at bounding box center [296, 262] width 8 height 8
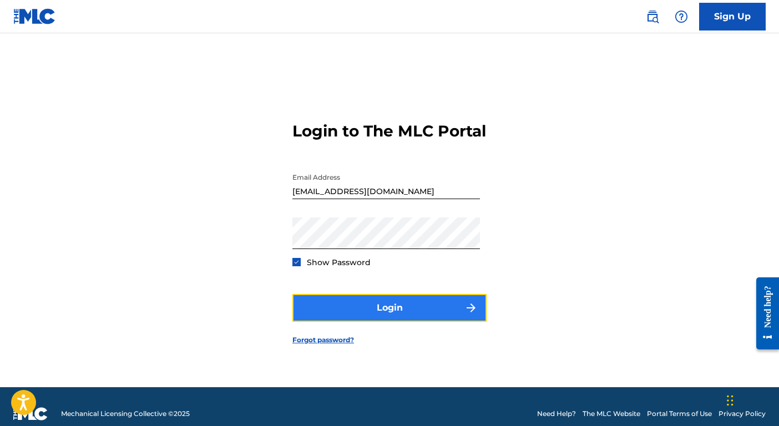
click at [363, 316] on button "Login" at bounding box center [389, 308] width 194 height 28
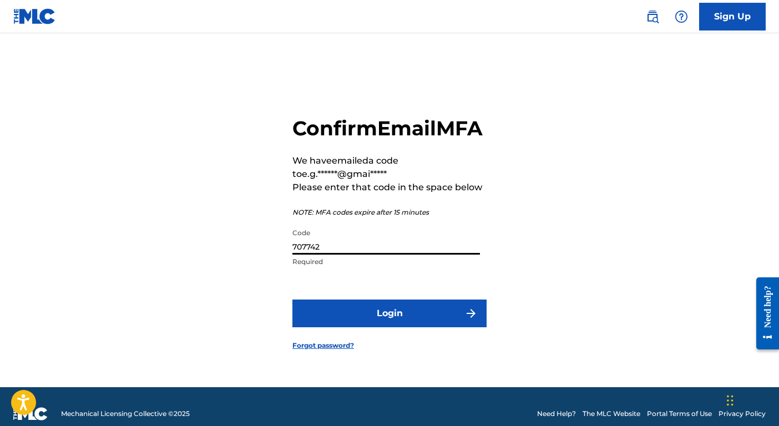
drag, startPoint x: 358, startPoint y: 256, endPoint x: 276, endPoint y: 257, distance: 82.1
click at [276, 257] on div "Confirm Email MFA We have emailed a code to e.g.******@gmai***** Please enter t…" at bounding box center [389, 224] width 777 height 326
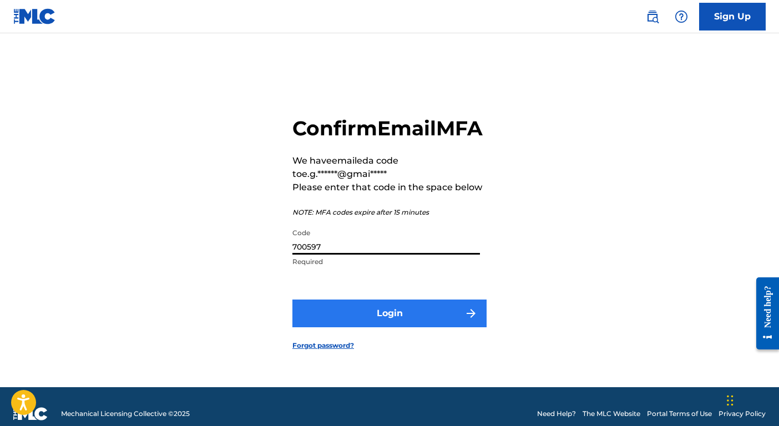
type input "700597"
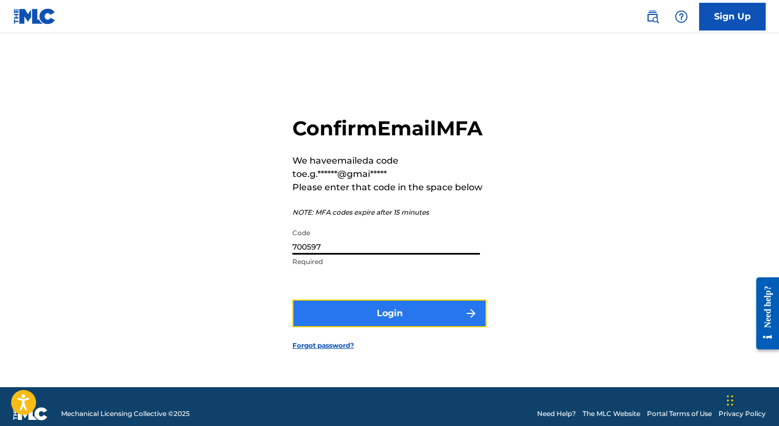
click at [321, 327] on button "Login" at bounding box center [389, 314] width 194 height 28
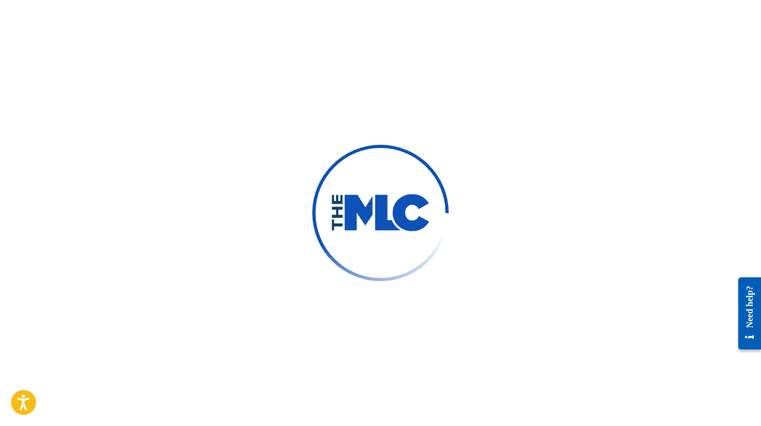
scroll to position [14, 0]
click at [516, 357] on div at bounding box center [380, 213] width 761 height 426
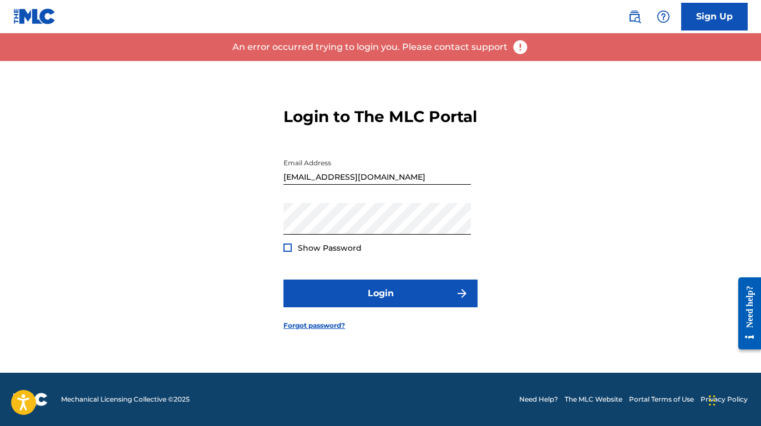
click at [516, 48] on img at bounding box center [520, 47] width 17 height 17
click at [446, 176] on input "[EMAIL_ADDRESS][DOMAIN_NAME]" at bounding box center [378, 169] width 188 height 32
